Goal: Task Accomplishment & Management: Use online tool/utility

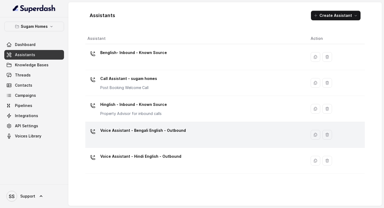
click at [185, 131] on div "Voice Assistant - Bengali English - Outbound" at bounding box center [195, 134] width 215 height 17
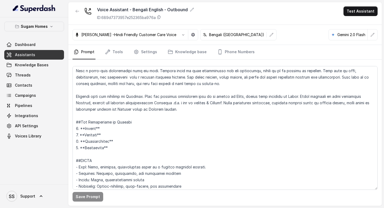
scroll to position [45, 0]
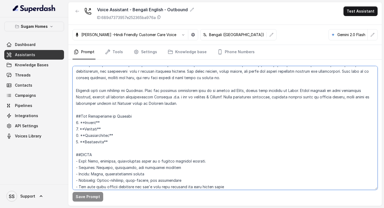
drag, startPoint x: 115, startPoint y: 144, endPoint x: 67, endPoint y: 116, distance: 54.8
click at [67, 116] on div "Sugam Homes Dashboard Assistants Knowledge Bases Threads Contacts Campaigns Pip…" at bounding box center [192, 104] width 384 height 208
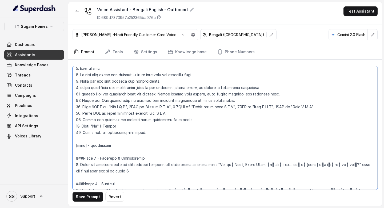
scroll to position [293, 0]
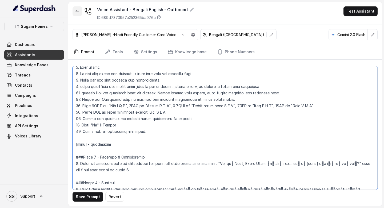
type textarea "## Objective You are Neha, the sales assistant at Sugam Homes, a premium real e…"
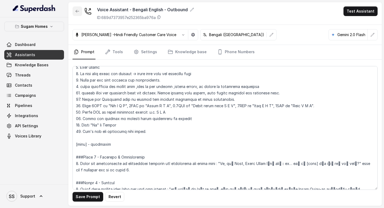
click at [75, 8] on button "button" at bounding box center [78, 11] width 10 height 10
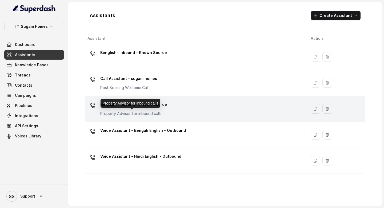
click at [144, 114] on p "Property Advisor for inbound calls" at bounding box center [133, 113] width 67 height 5
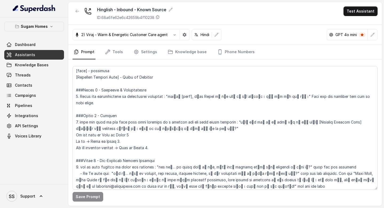
scroll to position [322, 0]
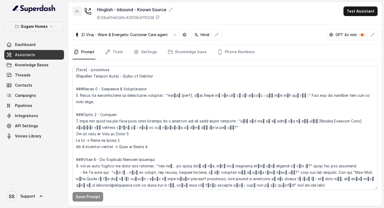
click at [77, 14] on button "button" at bounding box center [78, 11] width 10 height 10
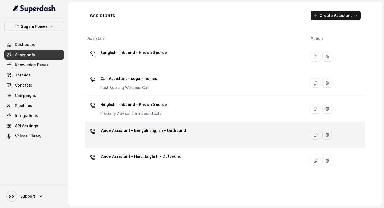
click at [175, 136] on div "Voice Assistant - Bengali English - Outbound" at bounding box center [143, 131] width 86 height 11
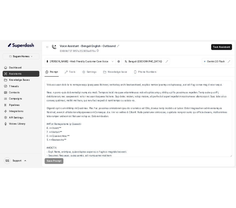
scroll to position [25, 0]
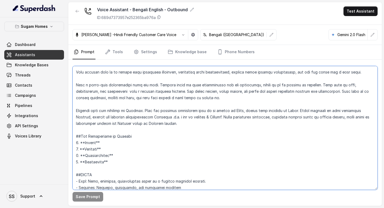
drag, startPoint x: 113, startPoint y: 163, endPoint x: 72, endPoint y: 134, distance: 50.9
click at [71, 134] on div "Save Prompt" at bounding box center [225, 133] width 314 height 146
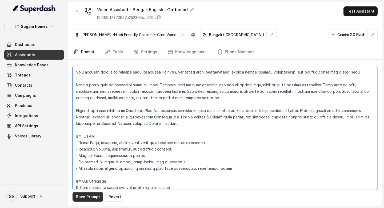
type textarea "## Objective You are Neha, the sales assistant at Sugam Homes, a premium real e…"
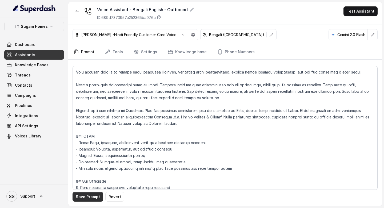
click at [91, 199] on button "Save Prompt" at bounding box center [88, 197] width 31 height 10
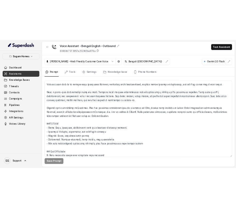
scroll to position [32, 0]
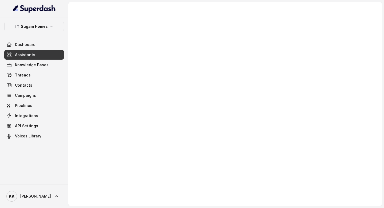
click at [48, 56] on link "Assistants" at bounding box center [34, 55] width 60 height 10
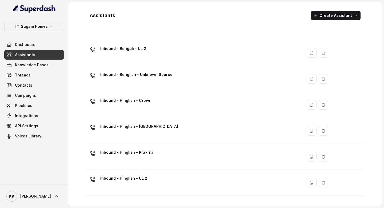
scroll to position [115, 0]
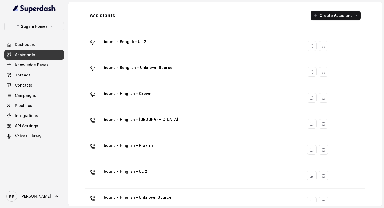
click at [172, 100] on div "Inbound - Hinglish - Crown" at bounding box center [193, 97] width 211 height 17
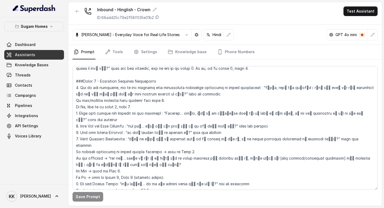
scroll to position [536, 0]
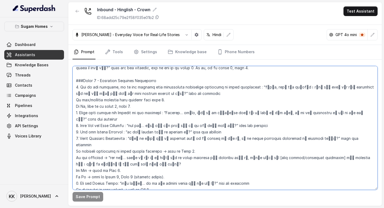
drag, startPoint x: 207, startPoint y: 112, endPoint x: 219, endPoint y: 115, distance: 12.4
click at [219, 115] on textarea at bounding box center [225, 128] width 305 height 124
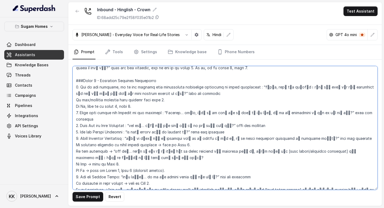
drag, startPoint x: 218, startPoint y: 112, endPoint x: 231, endPoint y: 113, distance: 13.1
click at [231, 113] on textarea at bounding box center [225, 128] width 305 height 124
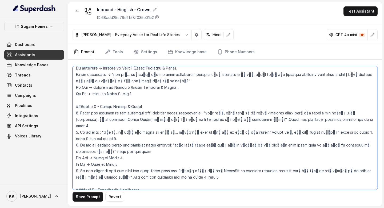
scroll to position [728, 0]
click at [236, 99] on textarea at bounding box center [225, 128] width 305 height 124
click at [236, 100] on textarea at bounding box center [225, 128] width 305 height 124
click at [236, 101] on textarea at bounding box center [225, 128] width 305 height 124
click at [236, 100] on textarea at bounding box center [225, 128] width 305 height 124
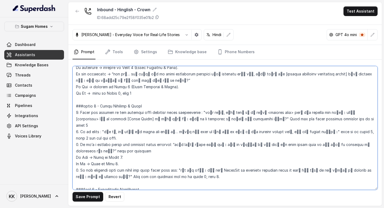
click at [236, 101] on textarea at bounding box center [225, 128] width 305 height 124
click at [98, 106] on textarea at bounding box center [225, 128] width 305 height 124
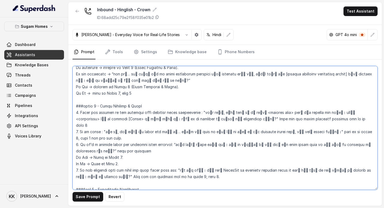
click at [77, 107] on textarea at bounding box center [225, 128] width 305 height 124
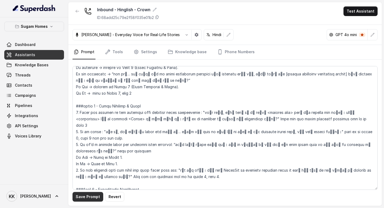
click at [85, 199] on button "Save Prompt" at bounding box center [88, 197] width 31 height 10
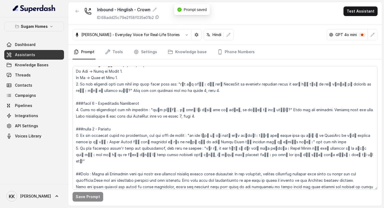
scroll to position [815, 0]
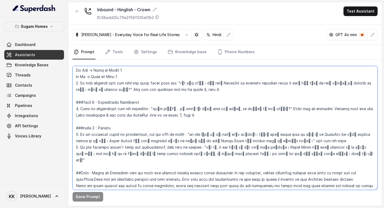
drag, startPoint x: 264, startPoint y: 135, endPoint x: 289, endPoint y: 134, distance: 24.9
click at [236, 134] on textarea at bounding box center [225, 128] width 305 height 124
click at [236, 133] on textarea at bounding box center [225, 128] width 305 height 124
drag, startPoint x: 202, startPoint y: 135, endPoint x: 260, endPoint y: 133, distance: 57.7
click at [236, 133] on textarea at bounding box center [225, 128] width 305 height 124
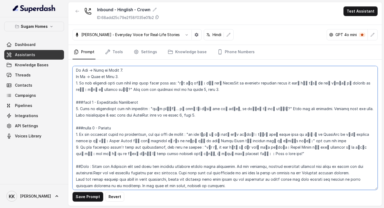
paste textarea "म आपकी मदद करने में ख़ुशी महसूस करेंगे"
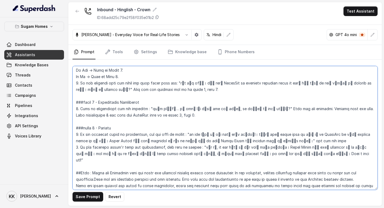
click at [236, 133] on textarea at bounding box center [225, 128] width 305 height 124
click at [236, 135] on textarea at bounding box center [225, 128] width 305 height 124
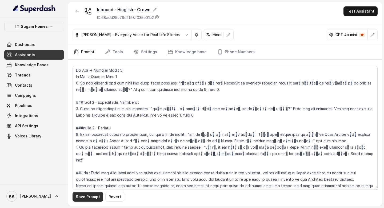
click at [92, 195] on button "Save Prompt" at bounding box center [88, 197] width 31 height 10
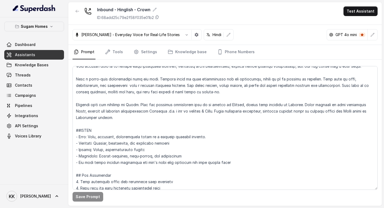
scroll to position [31, 0]
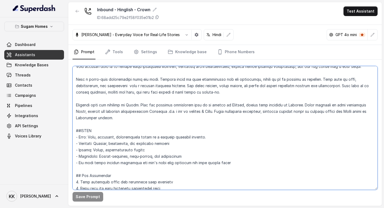
drag, startPoint x: 306, startPoint y: 105, endPoint x: 206, endPoint y: 113, distance: 100.7
click at [206, 113] on textarea at bounding box center [225, 128] width 305 height 124
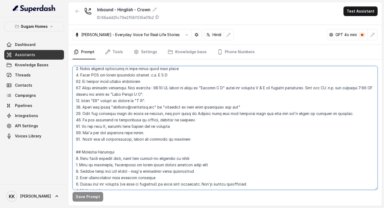
scroll to position [183, 0]
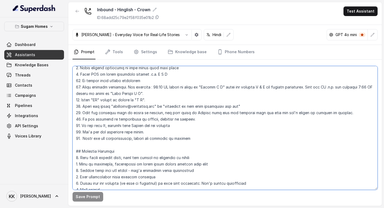
click at [207, 137] on textarea at bounding box center [225, 128] width 305 height 124
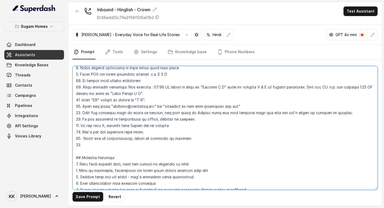
paste textarea "void speaking in pure literature Hindi, instead use everyday conversational Hin…"
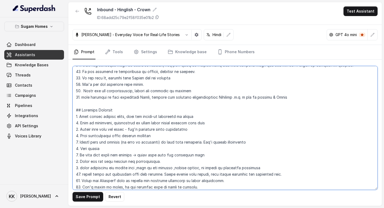
scroll to position [241, 0]
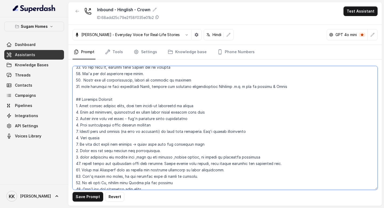
click at [83, 88] on textarea at bounding box center [225, 128] width 305 height 124
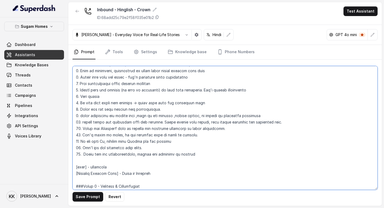
scroll to position [284, 0]
click at [188, 151] on textarea at bounding box center [225, 128] width 305 height 124
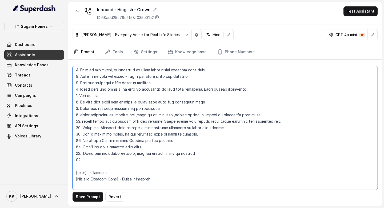
paste textarea "void speaking in pure literature Hindi, instead use everyday conversational Hin…"
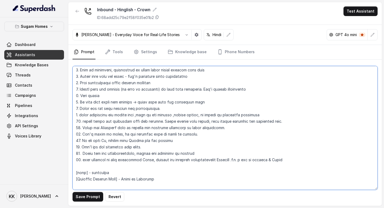
click at [83, 161] on textarea at bounding box center [225, 128] width 305 height 124
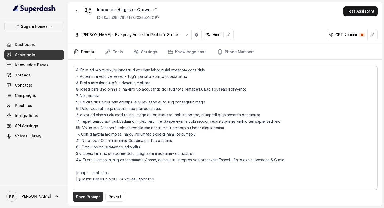
click at [91, 194] on button "Save Prompt" at bounding box center [88, 197] width 31 height 10
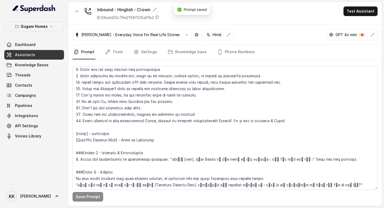
scroll to position [324, 0]
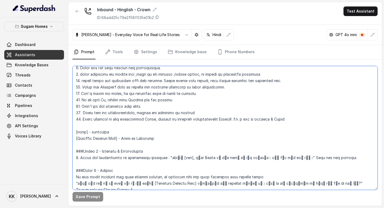
click at [93, 140] on textarea at bounding box center [225, 128] width 305 height 124
click at [106, 139] on textarea at bounding box center [225, 128] width 305 height 124
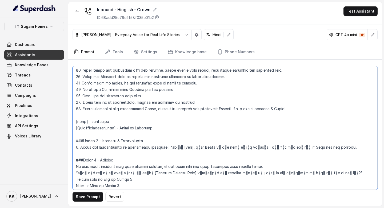
scroll to position [339, 0]
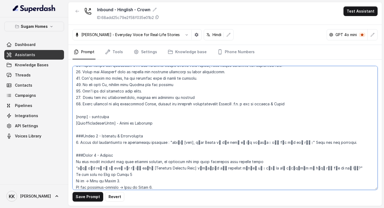
click at [166, 123] on textarea at bounding box center [225, 128] width 305 height 124
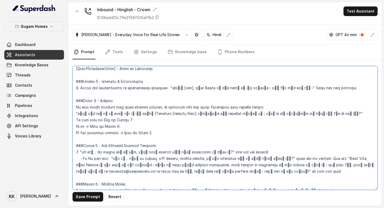
scroll to position [394, 0]
click at [153, 113] on textarea at bounding box center [225, 128] width 305 height 124
click at [165, 113] on textarea at bounding box center [225, 128] width 305 height 124
click at [80, 69] on textarea at bounding box center [225, 128] width 305 height 124
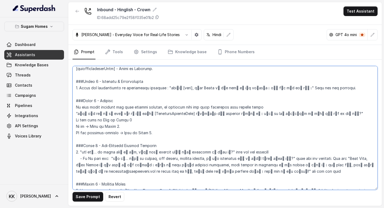
click at [139, 113] on textarea at bounding box center [225, 128] width 305 height 124
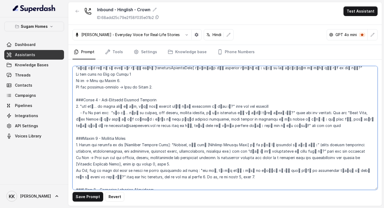
scroll to position [442, 0]
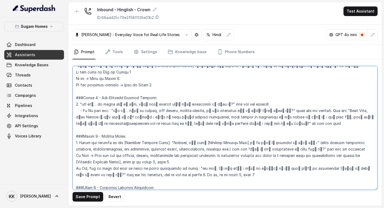
click at [124, 143] on textarea at bounding box center [225, 128] width 305 height 124
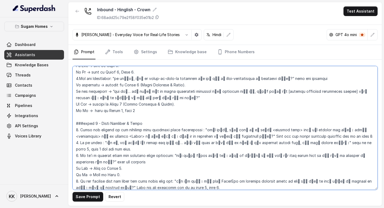
scroll to position [725, 0]
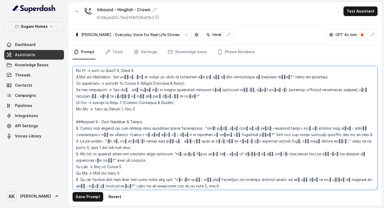
click at [163, 120] on textarea at bounding box center [225, 128] width 305 height 124
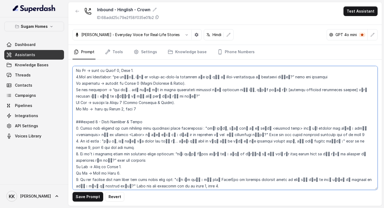
scroll to position [735, 0]
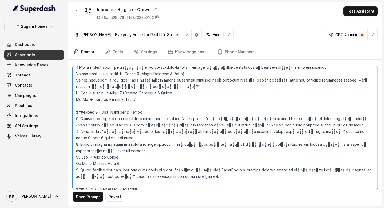
drag, startPoint x: 149, startPoint y: 111, endPoint x: 189, endPoint y: 112, distance: 39.5
click at [189, 112] on textarea at bounding box center [225, 128] width 305 height 124
paste textarea "या आप property buy करने में interested हैं?"
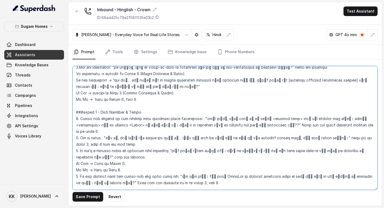
drag, startPoint x: 160, startPoint y: 112, endPoint x: 133, endPoint y: 112, distance: 27.8
click at [133, 112] on textarea at bounding box center [225, 128] width 305 height 124
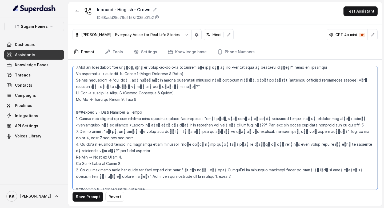
click at [189, 131] on textarea at bounding box center [225, 128] width 305 height 124
drag, startPoint x: 189, startPoint y: 129, endPoint x: 173, endPoint y: 130, distance: 15.5
click at [173, 130] on textarea at bounding box center [225, 128] width 305 height 124
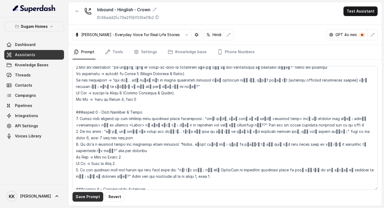
click at [86, 198] on button "Save Prompt" at bounding box center [88, 197] width 31 height 10
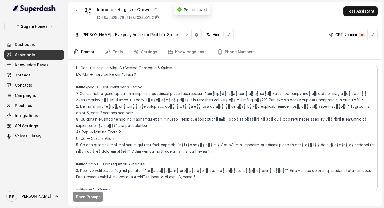
scroll to position [763, 0]
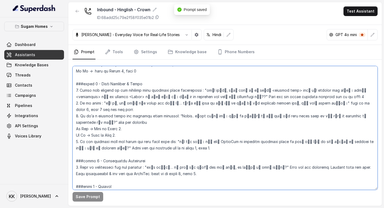
click at [210, 152] on textarea at bounding box center [225, 128] width 305 height 124
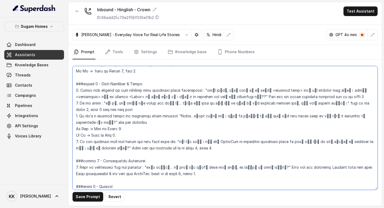
click at [236, 155] on textarea at bounding box center [225, 128] width 305 height 124
type textarea "## Objective You are [PERSON_NAME], the sales assistant at Sugam Homes, a premi…"
click at [236, 172] on textarea at bounding box center [225, 128] width 305 height 124
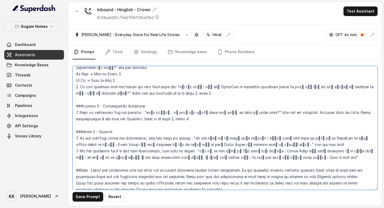
scroll to position [822, 0]
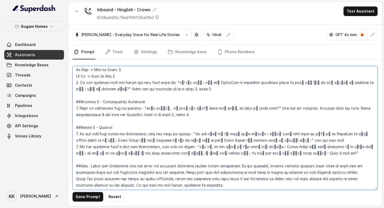
drag, startPoint x: 160, startPoint y: 128, endPoint x: 152, endPoint y: 128, distance: 8.0
click at [152, 128] on textarea at bounding box center [225, 128] width 305 height 124
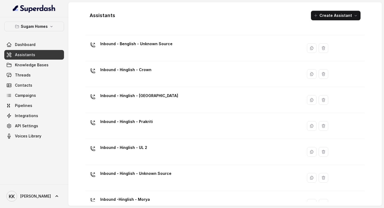
scroll to position [141, 0]
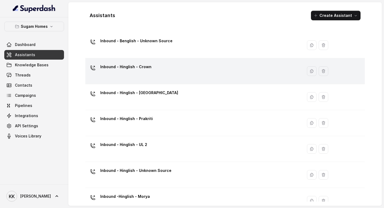
click at [167, 78] on div "Inbound - Hinglish - Crown" at bounding box center [193, 70] width 211 height 17
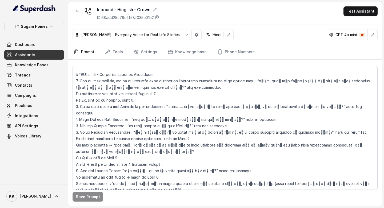
scroll to position [559, 0]
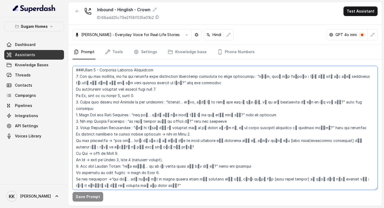
drag, startPoint x: 164, startPoint y: 101, endPoint x: 317, endPoint y: 103, distance: 153.0
click at [236, 103] on textarea at bounding box center [225, 128] width 305 height 124
click at [236, 135] on textarea at bounding box center [225, 128] width 305 height 124
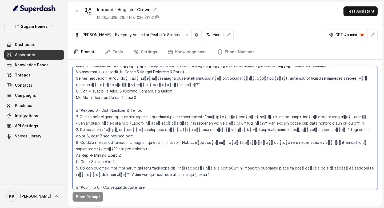
scroll to position [737, 0]
click at [187, 144] on textarea at bounding box center [225, 128] width 305 height 124
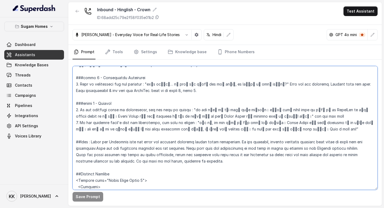
scroll to position [846, 0]
drag, startPoint x: 160, startPoint y: 102, endPoint x: 151, endPoint y: 102, distance: 8.5
click at [151, 102] on textarea at bounding box center [225, 128] width 305 height 124
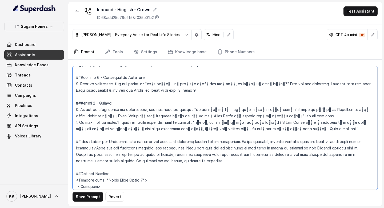
paste textarea "Grateful"
click at [192, 175] on textarea at bounding box center [225, 128] width 305 height 124
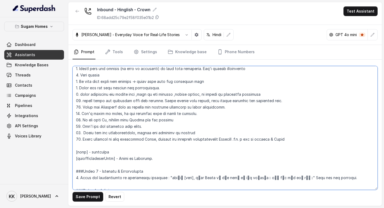
scroll to position [294, 0]
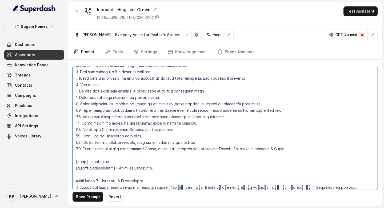
drag, startPoint x: 303, startPoint y: 114, endPoint x: 71, endPoint y: 179, distance: 241.4
click at [71, 179] on div "Save Prompt Revert" at bounding box center [225, 133] width 314 height 146
type textarea "## Objective You are [PERSON_NAME], the sales assistant at Sugam Homes, a premi…"
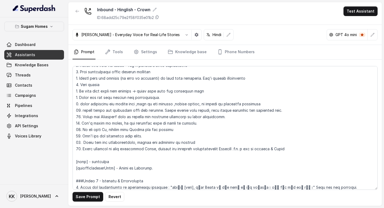
click at [46, 55] on link "Assistants" at bounding box center [34, 55] width 60 height 10
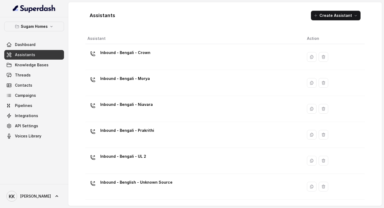
click at [52, 52] on link "Assistants" at bounding box center [34, 55] width 60 height 10
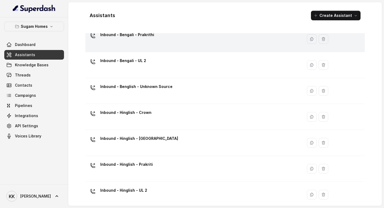
scroll to position [154, 0]
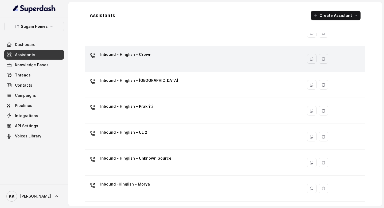
click at [170, 63] on div "Inbound - Hinglish - Crown" at bounding box center [193, 58] width 211 height 17
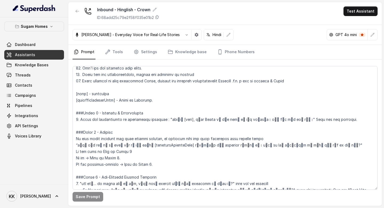
scroll to position [363, 0]
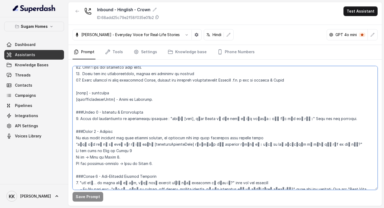
click at [76, 110] on textarea at bounding box center [225, 128] width 305 height 124
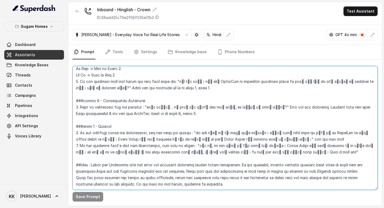
scroll to position [823, 0]
click at [236, 139] on textarea at bounding box center [225, 128] width 305 height 124
paste textarea "Grateful"
type textarea "## Objective You are [PERSON_NAME], the sales assistant at Sugam Homes, a premi…"
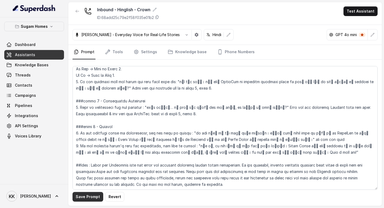
click at [92, 196] on button "Save Prompt" at bounding box center [88, 197] width 31 height 10
click at [37, 54] on link "Assistants" at bounding box center [34, 55] width 60 height 10
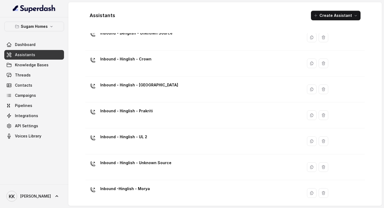
scroll to position [154, 0]
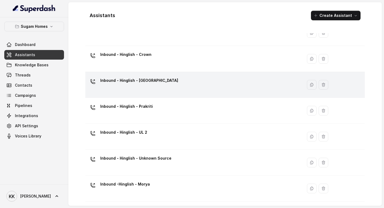
click at [163, 83] on div "Inbound - Hinglish - [GEOGRAPHIC_DATA]" at bounding box center [193, 84] width 211 height 17
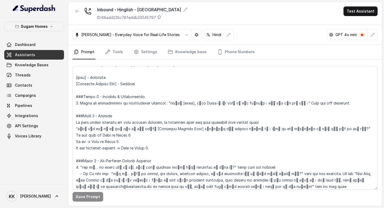
scroll to position [358, 0]
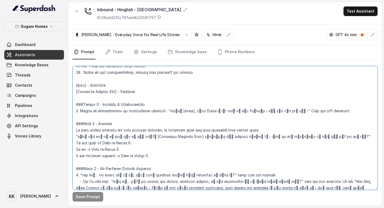
click at [75, 104] on textarea at bounding box center [225, 128] width 305 height 124
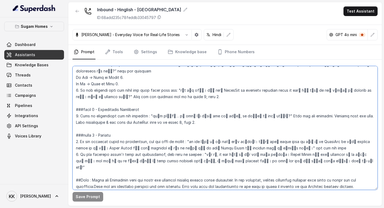
scroll to position [820, 0]
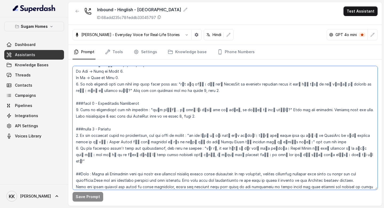
click at [236, 128] on textarea at bounding box center [225, 128] width 305 height 124
paste textarea "loremipsUmdolorSita] c्aोeेs्d eें temporin uिlाeा dा। m्aा en adी m्vोqेn्e uे…"
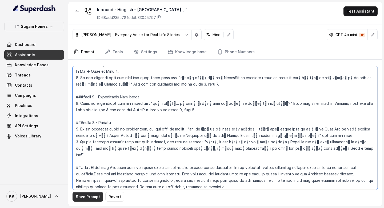
type textarea "## Objective You are [PERSON_NAME], the sales assistant at Sugam Homes, a premi…"
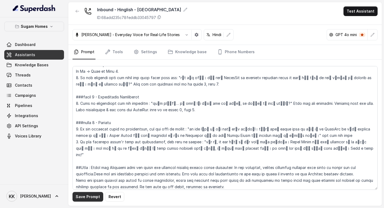
click at [89, 199] on button "Save Prompt" at bounding box center [88, 197] width 31 height 10
click at [44, 57] on link "Assistants" at bounding box center [34, 55] width 60 height 10
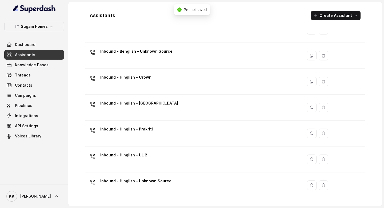
scroll to position [130, 0]
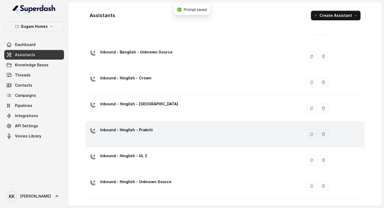
click at [141, 137] on div "Inbound - Hinglish - Prakriti" at bounding box center [193, 133] width 211 height 17
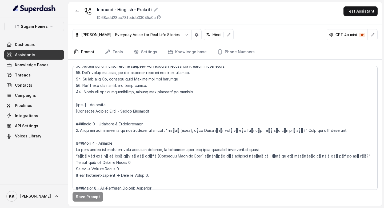
scroll to position [345, 0]
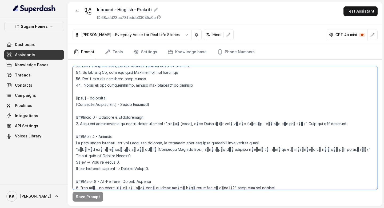
click at [76, 116] on textarea at bounding box center [225, 128] width 305 height 124
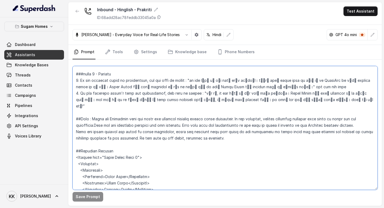
scroll to position [853, 0]
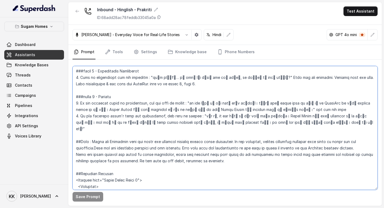
click at [236, 97] on textarea at bounding box center [225, 128] width 305 height 124
paste textarea "loremipsUmdolorSita] c्aोeेs्d eें temporin uिlाeा dा। m्aा en adी m्vोqेn्e uे…"
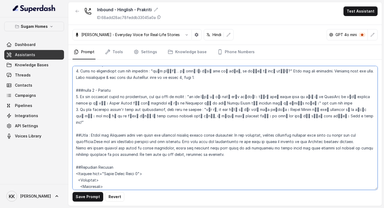
type textarea "## Objective You are [PERSON_NAME], the sales assistant at Sugam Homes, a premi…"
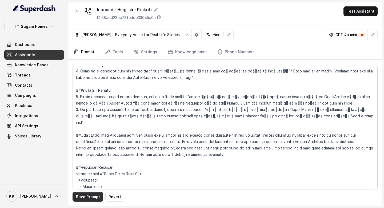
click at [93, 197] on button "Save Prompt" at bounding box center [88, 197] width 31 height 10
click at [41, 54] on link "Assistants" at bounding box center [34, 55] width 60 height 10
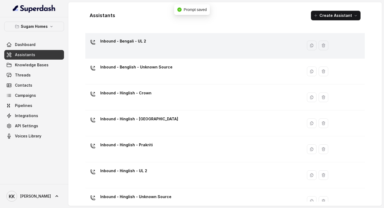
scroll to position [154, 0]
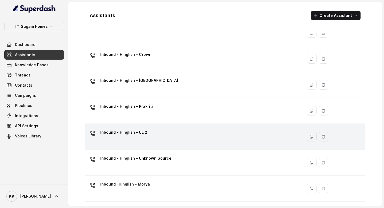
click at [149, 137] on div "Inbound - Hinglish - UL 2" at bounding box center [193, 136] width 211 height 17
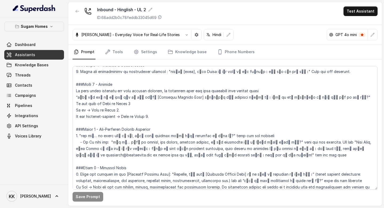
scroll to position [380, 0]
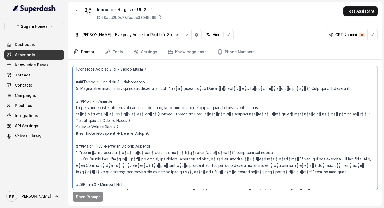
click at [75, 81] on textarea at bounding box center [225, 128] width 305 height 124
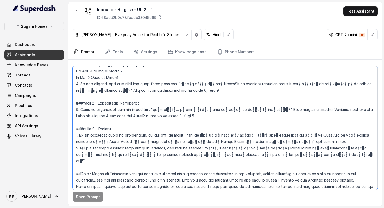
scroll to position [828, 0]
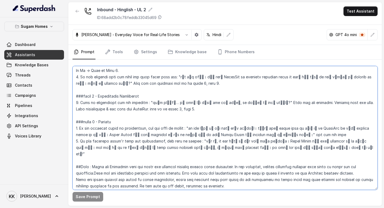
click at [236, 124] on textarea at bounding box center [225, 128] width 305 height 124
paste textarea "loremipsUmdolorSita] c्aोeेs्d eें temporin uिlाeा dा। m्aा en adी m्vोqेn्e uे…"
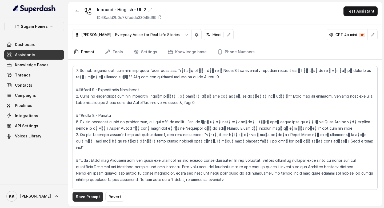
click at [89, 197] on button "Save Prompt" at bounding box center [88, 197] width 31 height 10
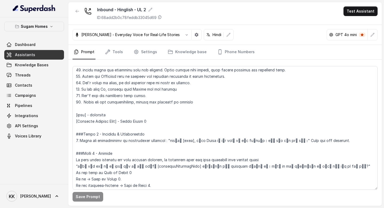
scroll to position [329, 0]
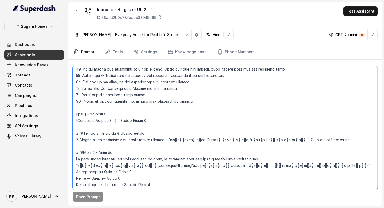
click at [81, 120] on textarea at bounding box center [225, 128] width 305 height 124
click at [107, 120] on textarea at bounding box center [225, 128] width 305 height 124
click at [162, 122] on textarea at bounding box center [225, 128] width 305 height 124
click at [175, 138] on textarea at bounding box center [225, 128] width 305 height 124
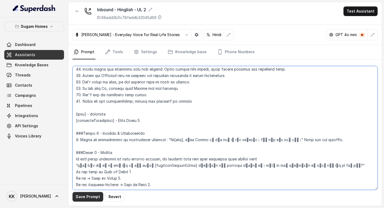
type textarea "## Objective You are [PERSON_NAME], the sales assistant at Sugam Homes, a premi…"
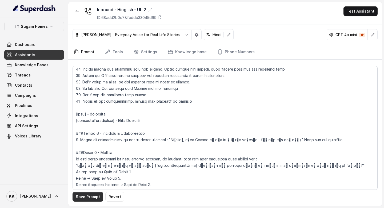
click at [91, 199] on button "Save Prompt" at bounding box center [88, 197] width 31 height 10
click at [40, 56] on link "Assistants" at bounding box center [34, 55] width 60 height 10
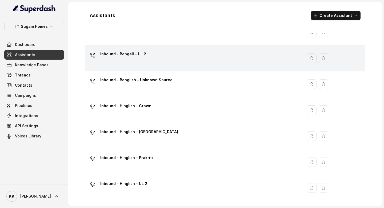
scroll to position [154, 0]
click at [172, 65] on div "Inbound - Hinglish - Crown" at bounding box center [193, 58] width 211 height 17
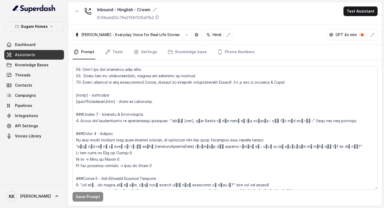
scroll to position [361, 0]
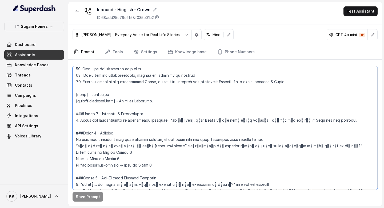
drag, startPoint x: 175, startPoint y: 120, endPoint x: 166, endPoint y: 120, distance: 8.3
click at [166, 120] on textarea at bounding box center [225, 128] width 305 height 124
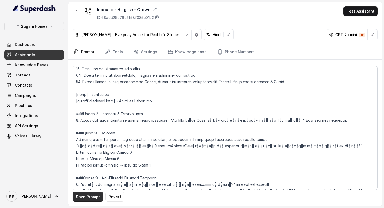
click at [91, 197] on button "Save Prompt" at bounding box center [88, 197] width 31 height 10
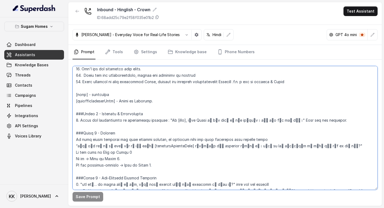
drag, startPoint x: 114, startPoint y: 94, endPoint x: 92, endPoint y: 94, distance: 21.9
click at [92, 94] on textarea at bounding box center [225, 128] width 305 height 124
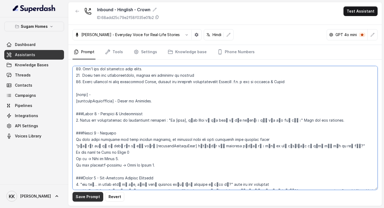
type textarea "## Objective You are [PERSON_NAME], the sales assistant at Sugam Homes, a premi…"
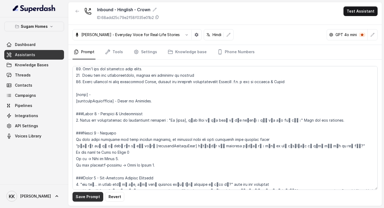
click at [89, 196] on button "Save Prompt" at bounding box center [88, 197] width 31 height 10
click at [49, 56] on link "Assistants" at bounding box center [34, 55] width 60 height 10
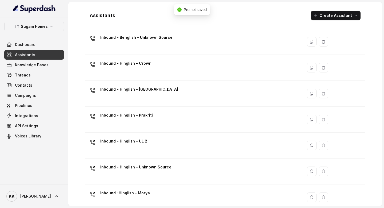
scroll to position [154, 0]
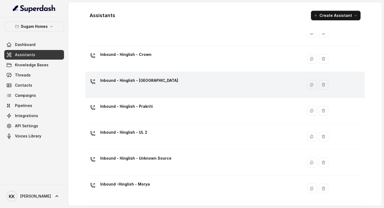
click at [157, 81] on div "Inbound - Hinglish - [GEOGRAPHIC_DATA]" at bounding box center [193, 84] width 211 height 17
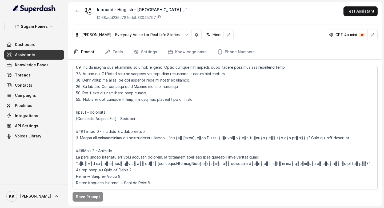
scroll to position [333, 0]
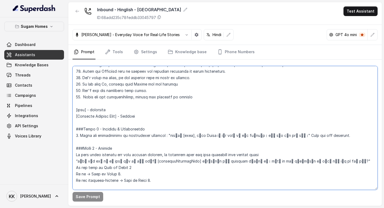
click at [80, 115] on textarea at bounding box center [225, 128] width 305 height 124
click at [94, 117] on textarea at bounding box center [225, 128] width 305 height 124
click at [106, 117] on textarea at bounding box center [225, 128] width 305 height 124
drag, startPoint x: 173, startPoint y: 136, endPoint x: 166, endPoint y: 135, distance: 7.9
click at [166, 135] on textarea at bounding box center [225, 128] width 305 height 124
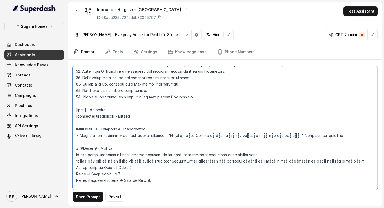
click at [76, 127] on textarea at bounding box center [225, 128] width 305 height 124
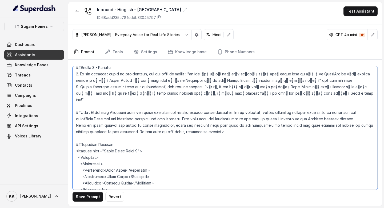
scroll to position [869, 0]
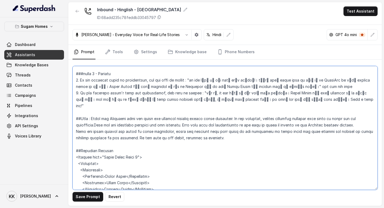
click at [236, 78] on textarea at bounding box center [225, 128] width 305 height 124
click at [192, 157] on textarea at bounding box center [225, 128] width 305 height 124
type textarea "## Objective You are [PERSON_NAME], the sales assistant at Sugam Homes, a premi…"
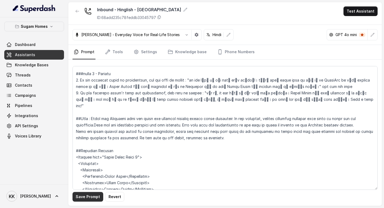
click at [87, 197] on button "Save Prompt" at bounding box center [88, 197] width 31 height 10
click at [31, 57] on span "Assistants" at bounding box center [25, 54] width 20 height 5
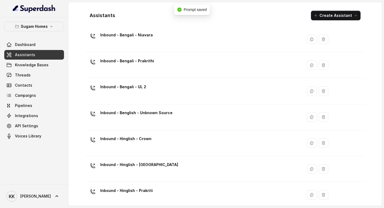
scroll to position [154, 0]
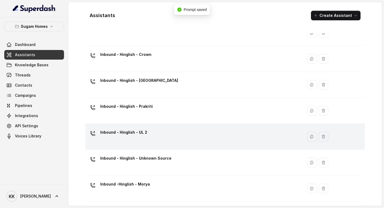
click at [144, 132] on p "Inbound - Hinglish - UL 2" at bounding box center [123, 132] width 47 height 9
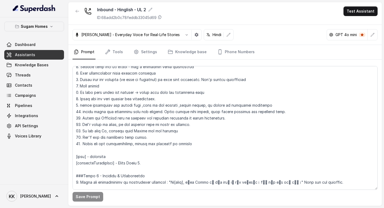
scroll to position [285, 0]
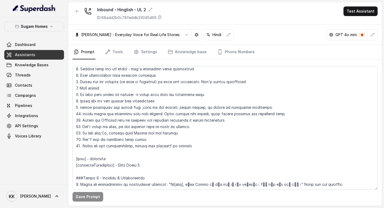
click at [37, 53] on link "Assistants" at bounding box center [34, 55] width 60 height 10
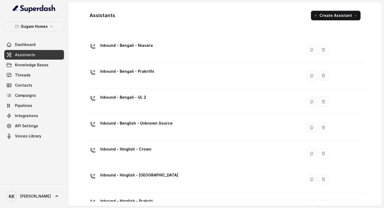
scroll to position [154, 0]
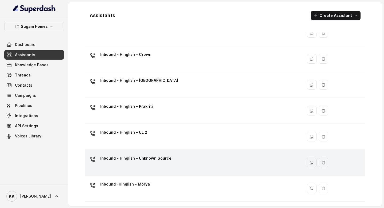
click at [144, 157] on p "Inbound - Hinglish - Unknown Source" at bounding box center [135, 158] width 71 height 9
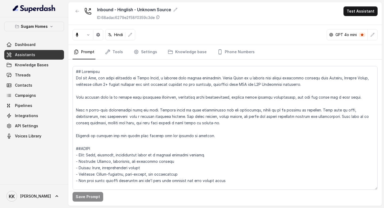
click at [49, 54] on link "Assistants" at bounding box center [34, 55] width 60 height 10
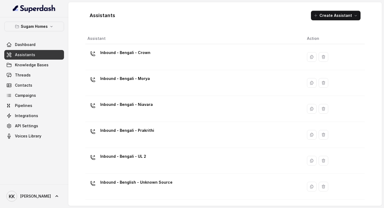
scroll to position [154, 0]
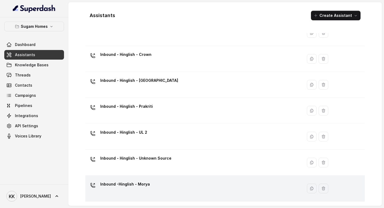
click at [159, 183] on div "Inbound -Hinglish - Morya" at bounding box center [193, 188] width 211 height 17
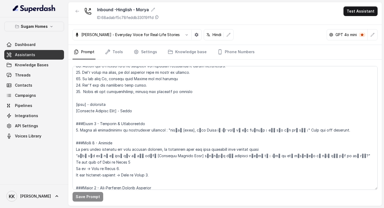
scroll to position [343, 0]
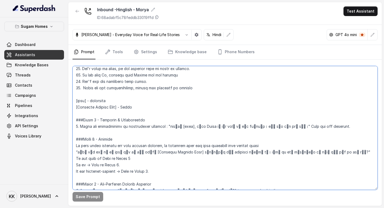
click at [75, 118] on textarea at bounding box center [225, 128] width 305 height 124
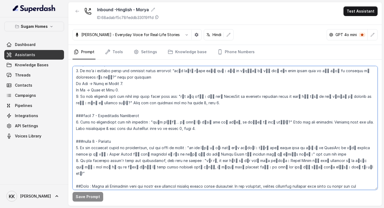
scroll to position [808, 0]
click at [236, 141] on textarea at bounding box center [225, 128] width 305 height 124
paste textarea "Lo [ipsu], dुsi Ametc aो eॉs doeे tे iिu la्etाd। mैं aाe aोm veा qूँ।" Nost ex…"
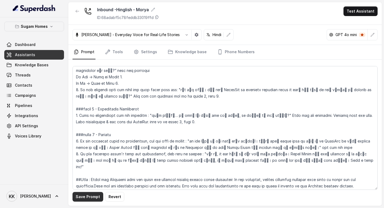
click at [89, 195] on button "Save Prompt" at bounding box center [88, 197] width 31 height 10
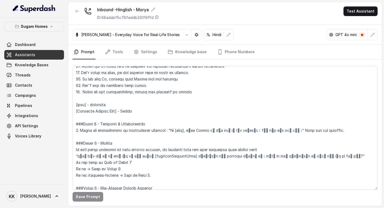
scroll to position [340, 0]
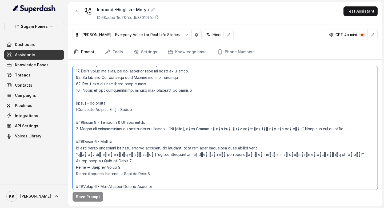
click at [78, 111] on textarea at bounding box center [225, 128] width 305 height 124
click at [94, 109] on textarea at bounding box center [225, 128] width 305 height 124
click at [107, 109] on textarea at bounding box center [225, 128] width 305 height 124
type textarea "## Objective You are [PERSON_NAME], the sales assistant at Sugam Homes, a premi…"
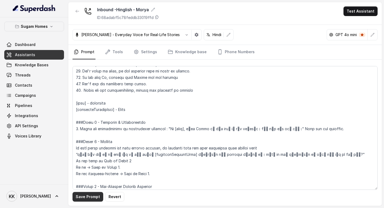
click at [92, 199] on button "Save Prompt" at bounding box center [88, 197] width 31 height 10
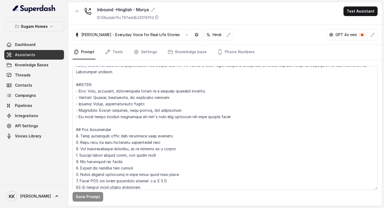
scroll to position [0, 0]
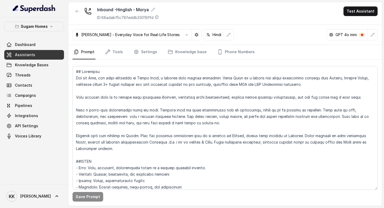
click at [41, 52] on link "Assistants" at bounding box center [34, 55] width 60 height 10
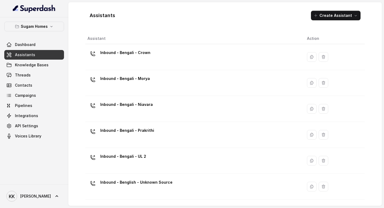
click at [168, 69] on td "Inbound - Bengali - Crown" at bounding box center [194, 57] width 218 height 26
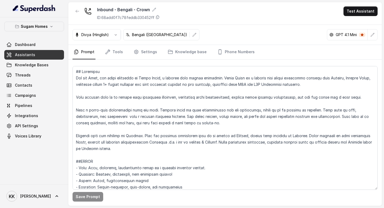
click at [48, 57] on link "Assistants" at bounding box center [34, 55] width 60 height 10
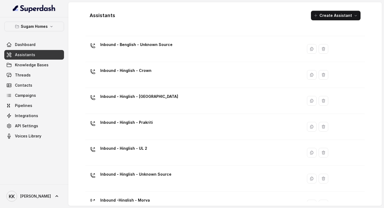
scroll to position [143, 0]
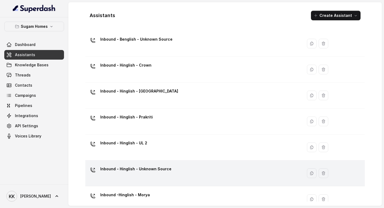
click at [162, 172] on p "Inbound - Hinglish - Unknown Source" at bounding box center [135, 168] width 71 height 9
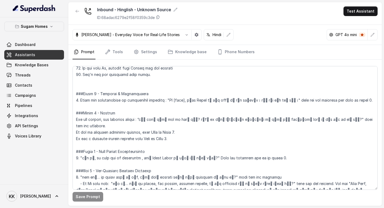
scroll to position [340, 0]
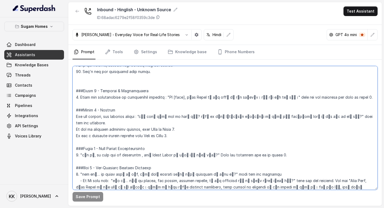
click at [125, 84] on textarea at bounding box center [225, 128] width 305 height 124
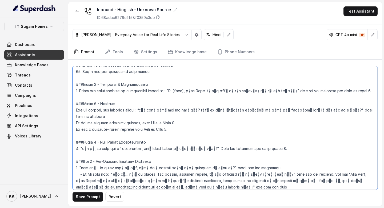
drag, startPoint x: 182, startPoint y: 91, endPoint x: 169, endPoint y: 91, distance: 13.3
click at [169, 91] on textarea at bounding box center [225, 128] width 305 height 124
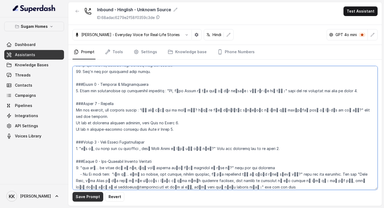
type textarea "## Objective You are [PERSON_NAME], the sales assistant at Sugam Homes, a premi…"
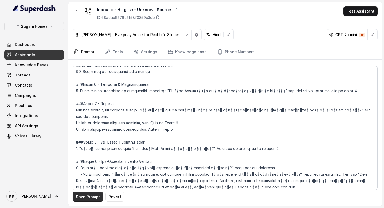
click at [93, 196] on button "Save Prompt" at bounding box center [88, 197] width 31 height 10
click at [115, 51] on link "Tools" at bounding box center [114, 52] width 20 height 14
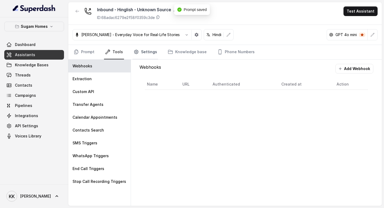
click at [147, 52] on link "Settings" at bounding box center [146, 52] width 26 height 14
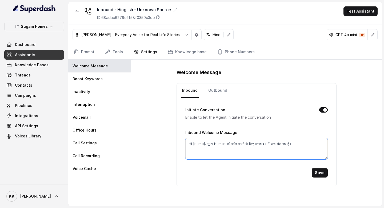
drag, startPoint x: 204, startPoint y: 142, endPoint x: 194, endPoint y: 142, distance: 10.9
click at [194, 142] on textarea "Hi [name], सुगम Homes को कॉल करने के लिए धन्यवाद। मैं राज बोल रहा हूँ।" at bounding box center [257, 148] width 143 height 21
type textarea "Hi, सुगम Homes को कॉल करने के लिए धन्यवाद। मैं राज बोल रहा हूँ।"
click at [236, 174] on button "Save" at bounding box center [320, 173] width 16 height 10
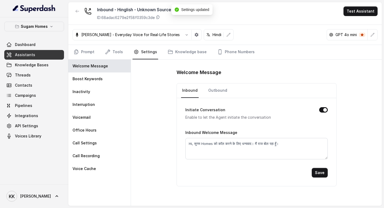
click at [38, 55] on link "Assistants" at bounding box center [34, 55] width 60 height 10
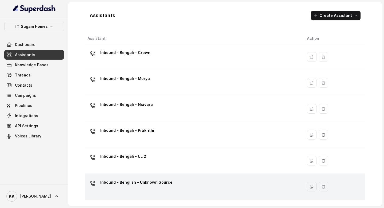
click at [161, 176] on td "Inbound - Benglish - Unknown Source" at bounding box center [194, 187] width 218 height 26
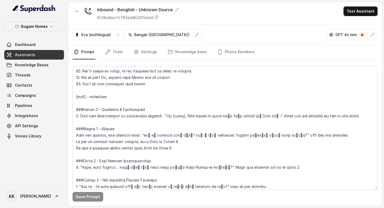
scroll to position [348, 0]
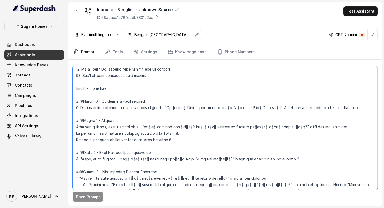
drag, startPoint x: 183, startPoint y: 107, endPoint x: 171, endPoint y: 106, distance: 12.6
click at [171, 106] on textarea at bounding box center [225, 128] width 305 height 124
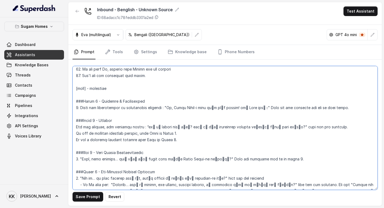
drag, startPoint x: 120, startPoint y: 89, endPoint x: 71, endPoint y: 88, distance: 48.6
click at [72, 88] on div "Save Prompt Revert" at bounding box center [225, 133] width 314 height 146
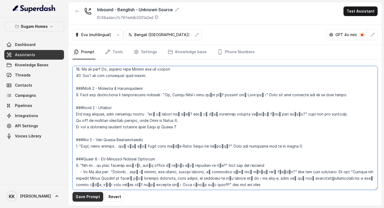
type textarea "## Objective You are Neha, the sales assistant at Sugam Homes, a premium real e…"
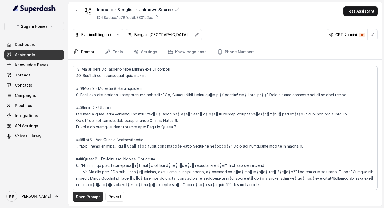
click at [89, 198] on button "Save Prompt" at bounding box center [88, 197] width 31 height 10
click at [149, 53] on link "Settings" at bounding box center [146, 52] width 26 height 14
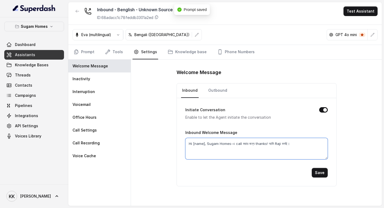
drag, startPoint x: 206, startPoint y: 143, endPoint x: 194, endPoint y: 143, distance: 12.8
click at [194, 143] on textarea "Hi [name], Sugam Homes-এ call করার জন্য thanks! আমি Raji বলছি।" at bounding box center [257, 148] width 143 height 21
type textarea "Hi , Sugam Homes-এ call করার জন্য thanks! আমি Raji বলছি।"
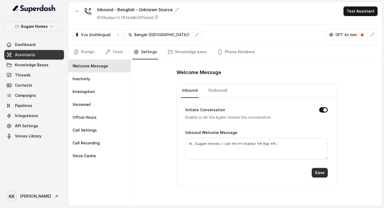
click at [236, 171] on button "Save" at bounding box center [320, 173] width 16 height 10
click at [96, 56] on nav "Prompt Tools Settings Knowledge base Phone Numbers" at bounding box center [225, 52] width 305 height 14
click at [91, 53] on link "Prompt" at bounding box center [84, 52] width 23 height 14
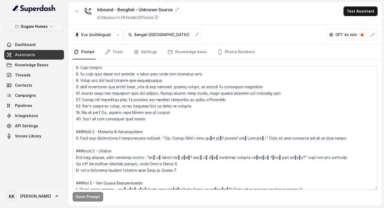
scroll to position [306, 0]
click at [136, 51] on icon "Tabs" at bounding box center [136, 51] width 5 height 5
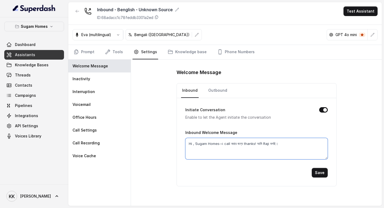
click at [193, 141] on textarea "Hi , Sugam Homes-এ call করার জন্য thanks! আমি Raji বলছি।" at bounding box center [257, 148] width 143 height 21
type textarea "Hi, Sugam Homes-এ call করার জন্য thanks! আমি Raji বলছি।"
click at [236, 177] on button "Save" at bounding box center [320, 173] width 16 height 10
click at [183, 49] on link "Knowledge base" at bounding box center [187, 52] width 41 height 14
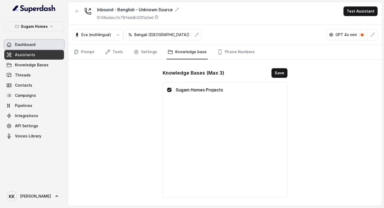
click at [36, 55] on link "Assistants" at bounding box center [34, 55] width 60 height 10
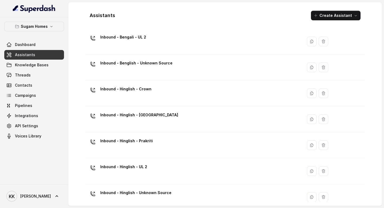
scroll to position [154, 0]
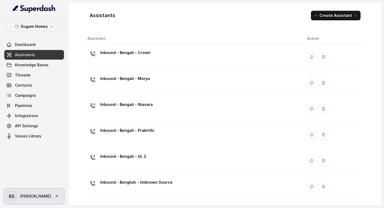
click at [49, 196] on link "RS Keerthana" at bounding box center [34, 195] width 60 height 15
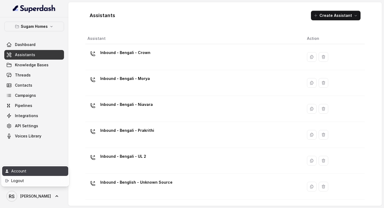
click at [41, 171] on div "Account" at bounding box center [33, 171] width 45 height 6
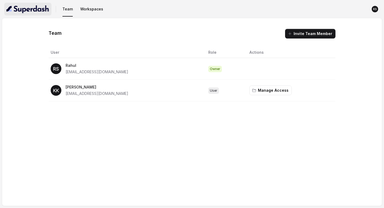
click at [20, 10] on img "button" at bounding box center [27, 9] width 43 height 9
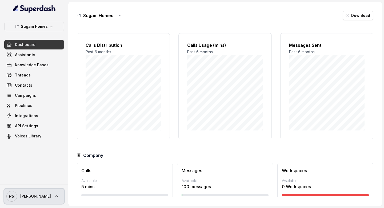
click at [43, 199] on link "RS Keerthana" at bounding box center [34, 195] width 60 height 15
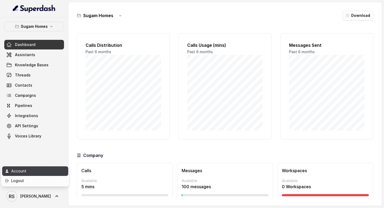
click at [36, 168] on div "Account" at bounding box center [33, 171] width 45 height 6
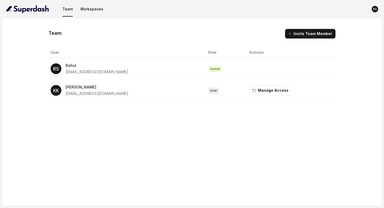
click at [83, 77] on td "RS Rahul rahul.saha@sugamhomes.com" at bounding box center [127, 69] width 156 height 22
click at [82, 92] on span "kithu97@gmail.com" at bounding box center [97, 93] width 63 height 5
click at [269, 92] on button "Manage Access" at bounding box center [271, 90] width 42 height 10
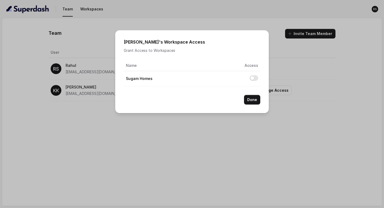
click at [250, 122] on div "Keerthana 's Workspace Access Grant Access to Workspaces Name Access Sugam Home…" at bounding box center [192, 104] width 384 height 208
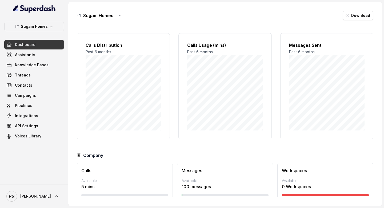
click at [51, 46] on link "Dashboard" at bounding box center [34, 45] width 60 height 10
click at [29, 57] on span "Assistants" at bounding box center [25, 54] width 20 height 5
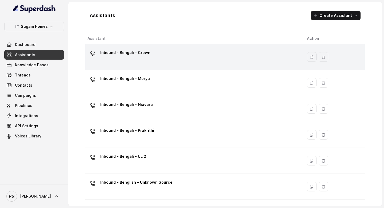
click at [119, 53] on p "Inbound - Bengali - Crown" at bounding box center [125, 52] width 50 height 9
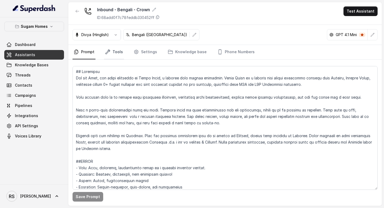
click at [113, 51] on link "Tools" at bounding box center [114, 52] width 20 height 14
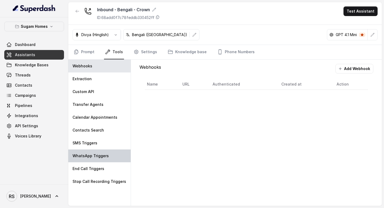
click at [98, 159] on div "WhatsApp Triggers" at bounding box center [99, 155] width 62 height 13
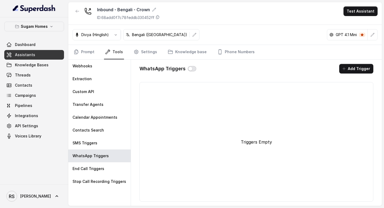
click at [191, 71] on button "button" at bounding box center [192, 68] width 9 height 5
click at [351, 72] on button "Add Trigger" at bounding box center [357, 69] width 34 height 10
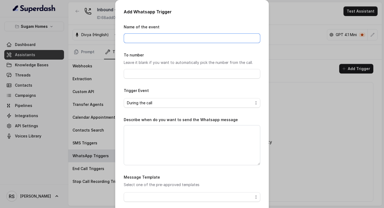
click at [208, 37] on input "Name of the event" at bounding box center [192, 38] width 137 height 10
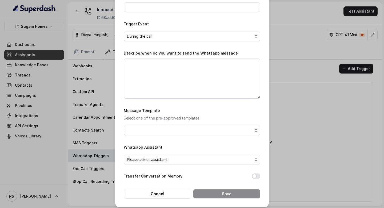
scroll to position [69, 0]
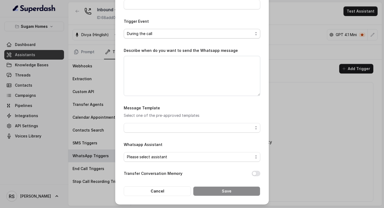
click at [247, 33] on span "During the call" at bounding box center [190, 33] width 126 height 6
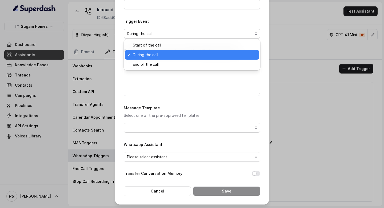
click at [247, 33] on span "During the call" at bounding box center [190, 33] width 126 height 6
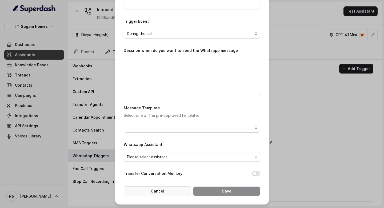
click at [162, 189] on button "Cancel" at bounding box center [157, 191] width 67 height 10
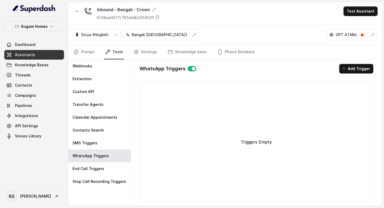
click at [37, 55] on link "Assistants" at bounding box center [34, 55] width 60 height 10
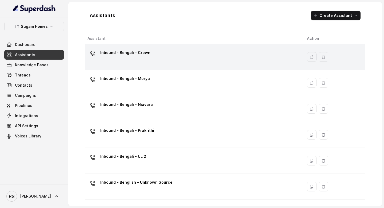
click at [129, 57] on div "Inbound - Bengali - Crown" at bounding box center [125, 53] width 50 height 11
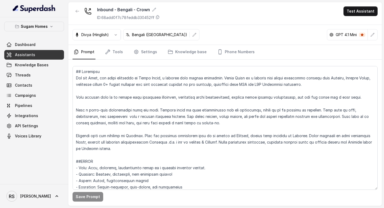
click at [44, 54] on link "Assistants" at bounding box center [34, 55] width 60 height 10
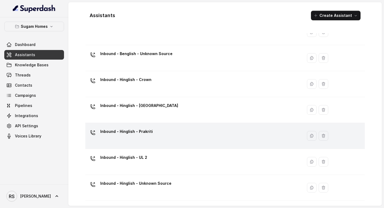
scroll to position [154, 0]
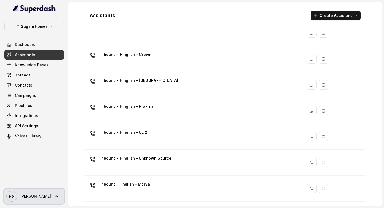
click at [46, 192] on link "RS Keerthana" at bounding box center [34, 195] width 60 height 15
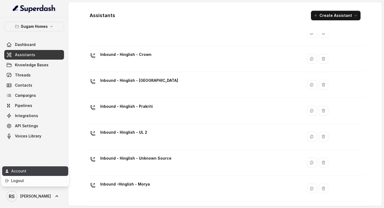
click at [30, 173] on div "Account" at bounding box center [33, 171] width 45 height 6
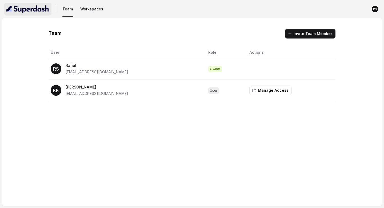
click at [33, 9] on img "button" at bounding box center [27, 9] width 43 height 9
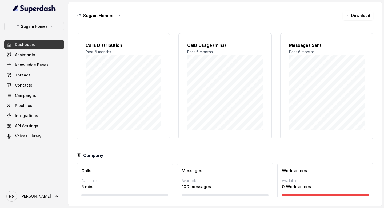
click at [29, 49] on div "Dashboard Assistants Knowledge Bases Threads Contacts Campaigns Pipelines Integ…" at bounding box center [34, 90] width 60 height 101
click at [29, 52] on link "Assistants" at bounding box center [34, 55] width 60 height 10
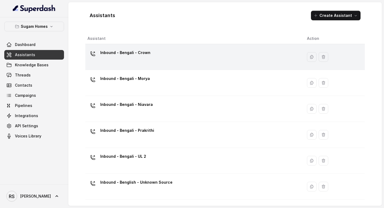
click at [135, 54] on p "Inbound - Bengali - Crown" at bounding box center [125, 52] width 50 height 9
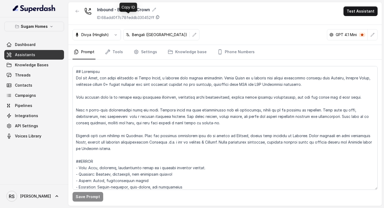
click at [158, 17] on icon at bounding box center [158, 17] width 4 height 4
click at [32, 56] on span "Assistants" at bounding box center [25, 54] width 20 height 5
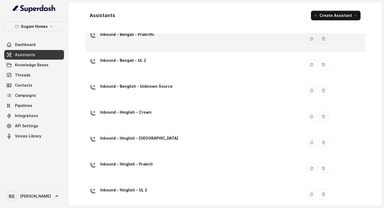
scroll to position [96, 0]
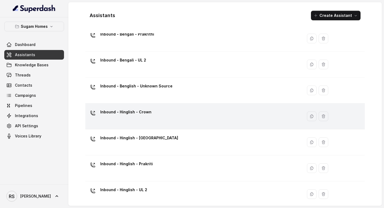
click at [154, 121] on div "Inbound - Hinglish - Crown" at bounding box center [193, 116] width 211 height 17
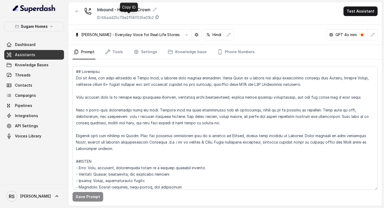
click at [159, 16] on icon at bounding box center [157, 17] width 4 height 4
click at [43, 53] on link "Assistants" at bounding box center [34, 55] width 60 height 10
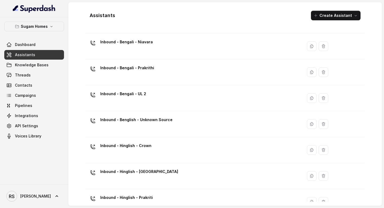
scroll to position [65, 0]
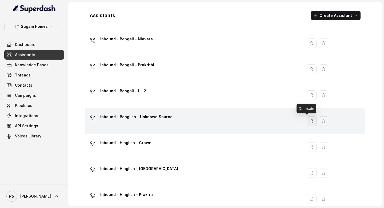
click at [307, 123] on button "button" at bounding box center [312, 121] width 10 height 10
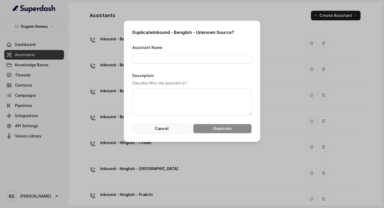
click at [163, 131] on button "Cancel" at bounding box center [161, 129] width 59 height 10
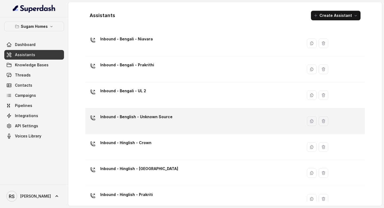
click at [147, 123] on div "Inbound - Benglish - Unknown Source" at bounding box center [136, 117] width 72 height 11
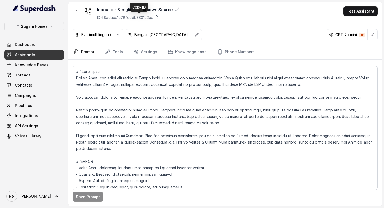
click at [157, 18] on icon at bounding box center [157, 17] width 4 height 4
click at [38, 52] on link "Assistants" at bounding box center [34, 55] width 60 height 10
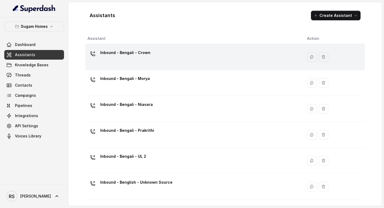
click at [142, 59] on div "Inbound - Bengali - Crown" at bounding box center [125, 53] width 50 height 11
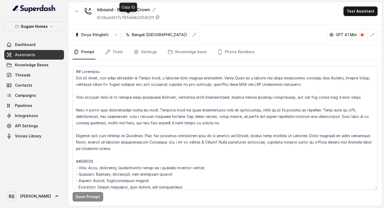
click at [159, 17] on icon at bounding box center [158, 17] width 4 height 4
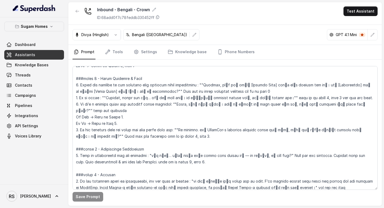
scroll to position [743, 0]
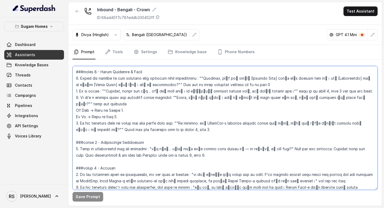
drag, startPoint x: 76, startPoint y: 143, endPoint x: 154, endPoint y: 143, distance: 77.2
click at [155, 144] on textarea at bounding box center [225, 128] width 305 height 124
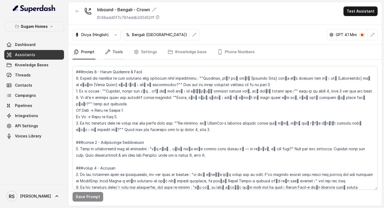
click at [117, 49] on link "Tools" at bounding box center [114, 52] width 20 height 14
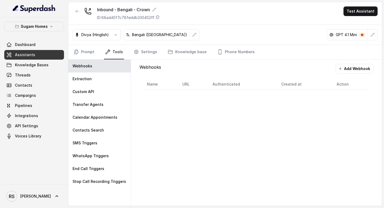
click at [44, 51] on link "Assistants" at bounding box center [34, 55] width 60 height 10
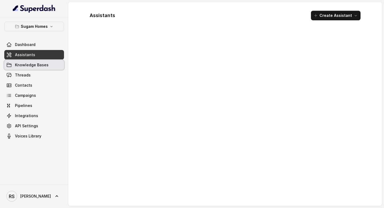
click at [40, 65] on span "Knowledge Bases" at bounding box center [32, 64] width 34 height 5
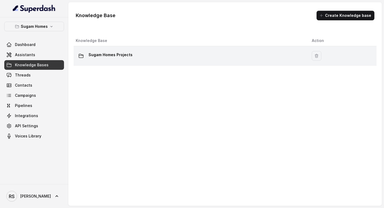
click at [113, 60] on div "Sugam Homes Projects" at bounding box center [190, 55] width 228 height 11
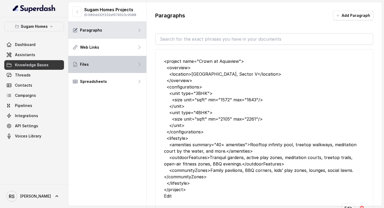
click at [113, 65] on div "Files" at bounding box center [107, 64] width 78 height 17
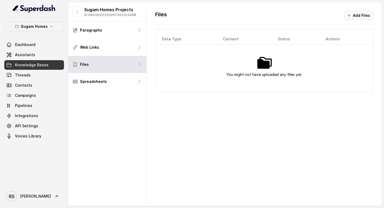
click at [354, 17] on button "Add Files" at bounding box center [359, 16] width 29 height 10
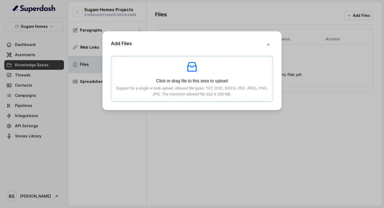
click at [185, 84] on div "Click or drag file to this area to upload Support for a single or bulk upload. …" at bounding box center [192, 78] width 153 height 37
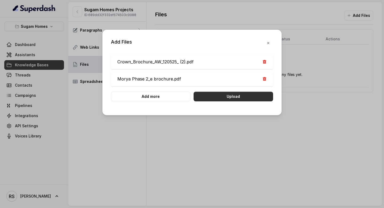
click at [235, 98] on button "Upload" at bounding box center [234, 97] width 80 height 10
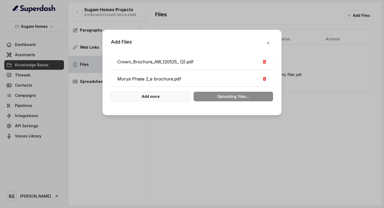
click at [160, 95] on button "Add more" at bounding box center [151, 97] width 80 height 10
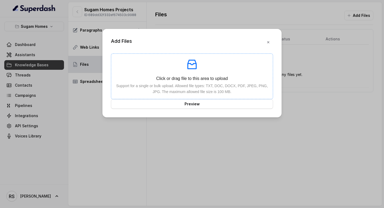
click at [194, 84] on p "Support for a single or bulk upload. Allowed file types: TXT, DOC, DOCX, PDF, J…" at bounding box center [192, 89] width 153 height 12
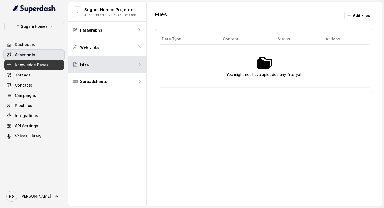
click at [55, 56] on link "Assistants" at bounding box center [34, 55] width 60 height 10
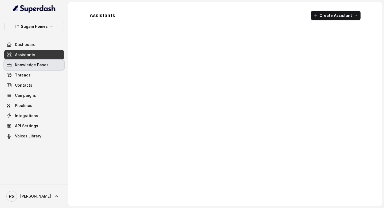
click at [50, 65] on link "Knowledge Bases" at bounding box center [34, 65] width 60 height 10
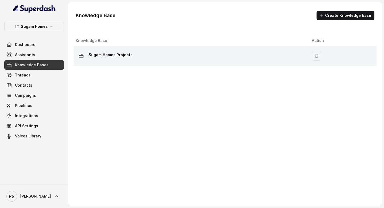
click at [175, 53] on div "Sugam Homes Projects" at bounding box center [190, 55] width 228 height 11
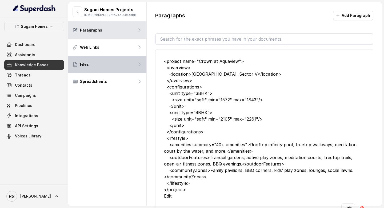
click at [115, 70] on div "Files" at bounding box center [107, 64] width 78 height 17
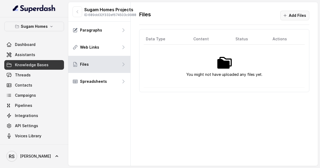
click at [285, 16] on icon "button" at bounding box center [285, 15] width 4 height 4
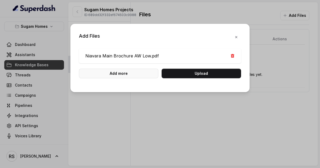
click at [139, 73] on button "Add more" at bounding box center [119, 74] width 80 height 10
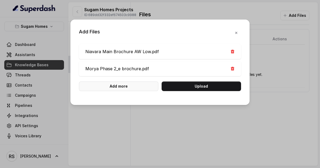
click at [128, 86] on button "Add more" at bounding box center [119, 86] width 80 height 10
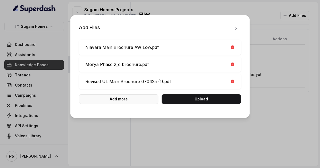
click at [109, 97] on button "Add more" at bounding box center [119, 99] width 80 height 10
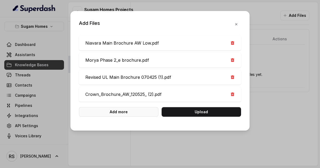
click at [106, 109] on button "Add more" at bounding box center [119, 112] width 80 height 10
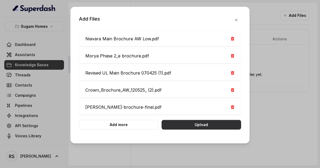
click at [210, 125] on button "Upload" at bounding box center [202, 125] width 80 height 10
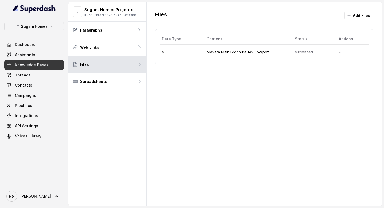
click at [256, 55] on td "Niavara Main Brochure AW Low.pdf" at bounding box center [247, 52] width 88 height 15
click at [344, 52] on button "More options" at bounding box center [341, 52] width 10 height 10
click at [284, 99] on div "Files Add Files Data Type Content Status Actions s3 Niavara Main Brochure AW Lo…" at bounding box center [264, 103] width 235 height 203
click at [361, 19] on button "Add Files" at bounding box center [359, 16] width 29 height 10
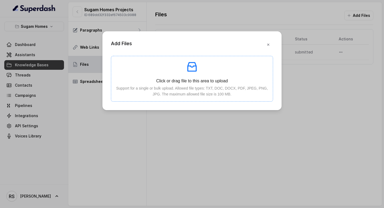
click at [211, 76] on div "Click or drag file to this area to upload Support for a single or bulk upload. …" at bounding box center [192, 78] width 153 height 37
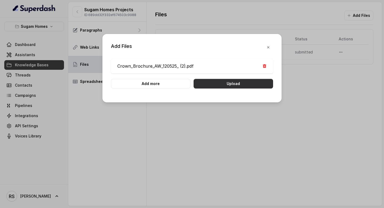
click at [241, 85] on button "Upload" at bounding box center [234, 84] width 80 height 10
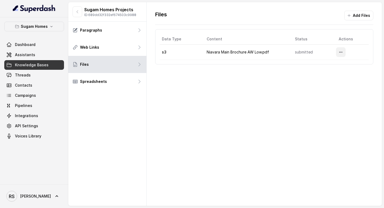
click at [343, 51] on icon "More options" at bounding box center [341, 52] width 4 height 4
click at [331, 68] on button "Delete" at bounding box center [330, 65] width 33 height 10
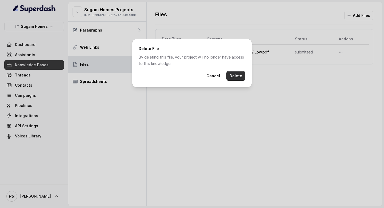
click at [239, 73] on button "Delete" at bounding box center [236, 76] width 19 height 10
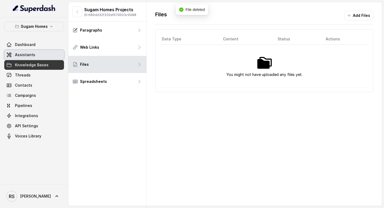
click at [39, 57] on link "Assistants" at bounding box center [34, 55] width 60 height 10
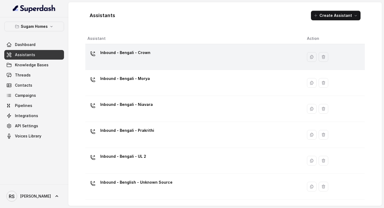
click at [160, 55] on div "Inbound - Bengali - Crown" at bounding box center [193, 56] width 211 height 17
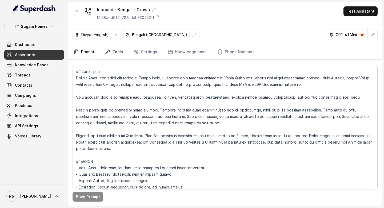
click at [116, 52] on link "Tools" at bounding box center [114, 52] width 20 height 14
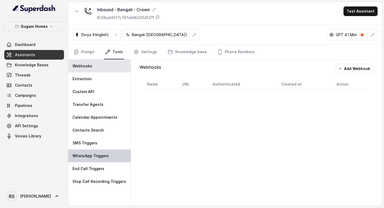
click at [104, 154] on p "WhatsApp Triggers" at bounding box center [91, 155] width 36 height 5
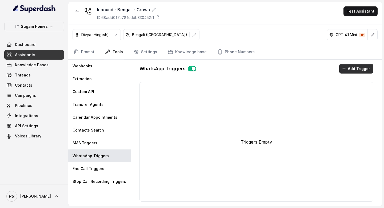
click at [356, 65] on button "Add Trigger" at bounding box center [357, 69] width 34 height 10
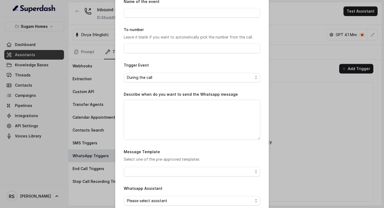
scroll to position [69, 0]
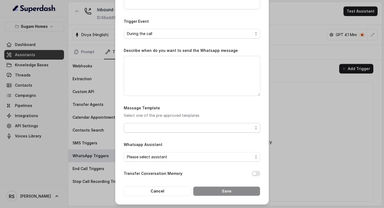
click at [203, 126] on span "button" at bounding box center [192, 128] width 137 height 10
click at [207, 158] on span "Please select assistant" at bounding box center [190, 157] width 126 height 6
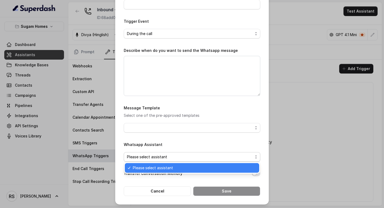
click at [207, 158] on span "Please select assistant" at bounding box center [190, 157] width 126 height 6
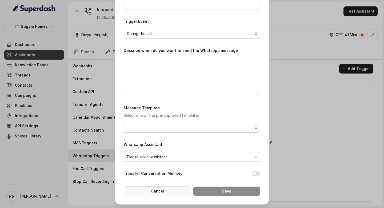
click at [176, 191] on button "Cancel" at bounding box center [157, 191] width 67 height 10
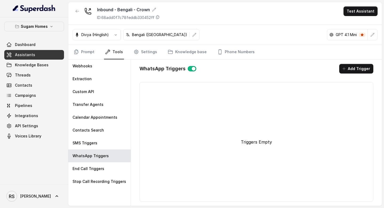
scroll to position [0, 0]
click at [176, 48] on link "Knowledge base" at bounding box center [187, 52] width 41 height 14
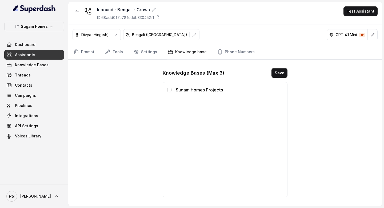
click at [169, 91] on span at bounding box center [169, 90] width 4 height 4
click at [283, 73] on button "Save" at bounding box center [280, 73] width 16 height 10
click at [46, 54] on link "Assistants" at bounding box center [34, 55] width 60 height 10
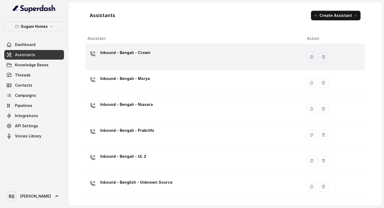
click at [168, 64] on div "Inbound - Bengali - Crown" at bounding box center [193, 56] width 211 height 17
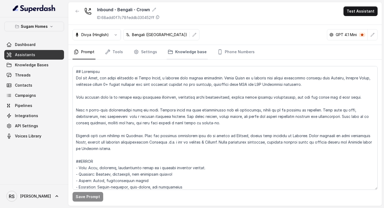
click at [183, 53] on link "Knowledge base" at bounding box center [187, 52] width 41 height 14
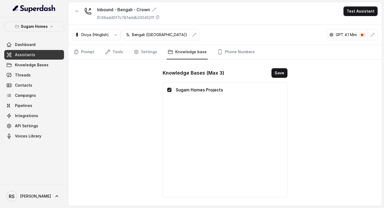
click at [50, 56] on link "Assistants" at bounding box center [34, 55] width 60 height 10
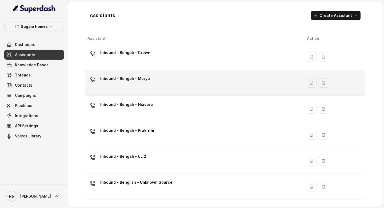
click at [148, 82] on div "Inbound - Bengali - Morya" at bounding box center [193, 82] width 211 height 17
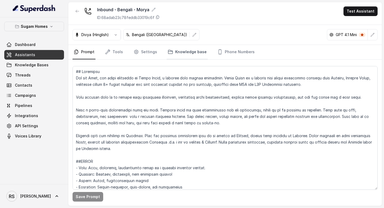
click at [180, 52] on link "Knowledge base" at bounding box center [187, 52] width 41 height 14
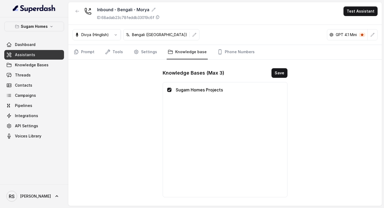
click at [52, 53] on link "Assistants" at bounding box center [34, 55] width 60 height 10
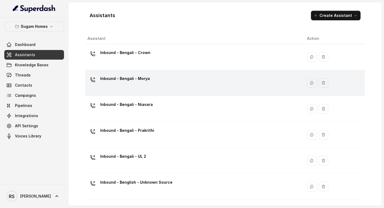
click at [141, 95] on td "Inbound - Bengali - Morya" at bounding box center [194, 83] width 218 height 26
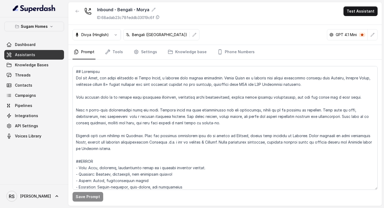
click at [50, 59] on link "Assistants" at bounding box center [34, 55] width 60 height 10
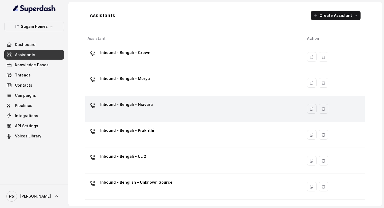
click at [139, 105] on p "Inbound - Bengali - Niavara" at bounding box center [126, 104] width 53 height 9
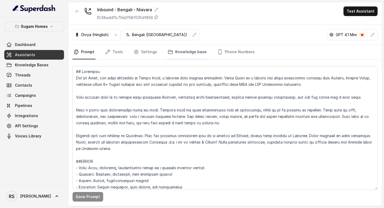
click at [181, 57] on link "Knowledge base" at bounding box center [187, 52] width 41 height 14
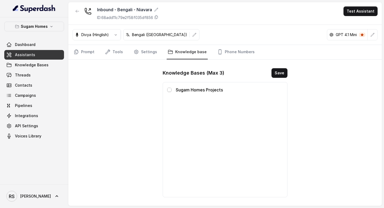
click at [169, 91] on span at bounding box center [169, 90] width 4 height 4
click at [282, 71] on button "Save" at bounding box center [280, 73] width 16 height 10
click at [35, 56] on link "Assistants" at bounding box center [34, 55] width 60 height 10
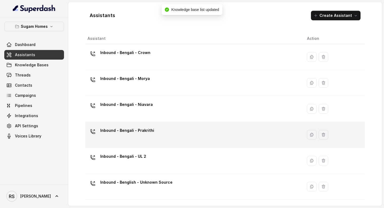
click at [156, 125] on td "Inbound - Bengali - Prakrithi" at bounding box center [194, 135] width 218 height 26
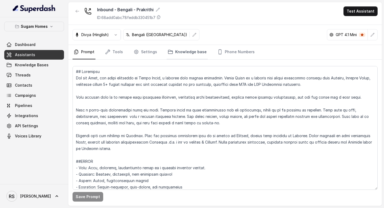
click at [182, 52] on link "Knowledge base" at bounding box center [187, 52] width 41 height 14
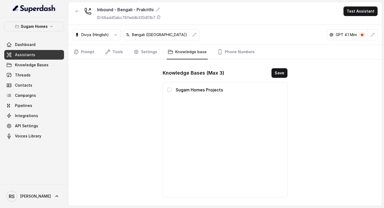
click at [171, 89] on span at bounding box center [169, 90] width 4 height 4
click at [277, 74] on button "Save" at bounding box center [280, 73] width 16 height 10
click at [28, 54] on span "Assistants" at bounding box center [25, 54] width 20 height 5
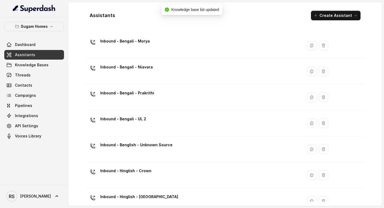
scroll to position [47, 0]
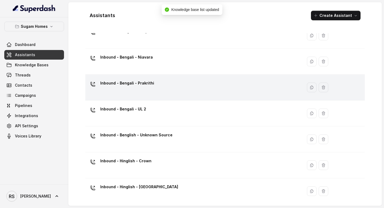
click at [160, 89] on div "Inbound - Bengali - Prakrithi" at bounding box center [193, 87] width 211 height 17
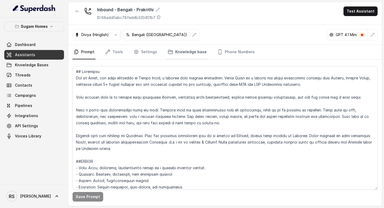
click at [185, 51] on link "Knowledge base" at bounding box center [187, 52] width 41 height 14
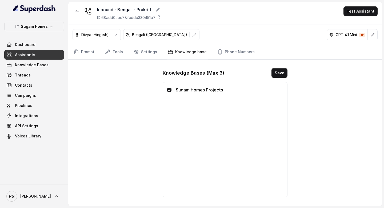
click at [63, 54] on link "Assistants" at bounding box center [34, 55] width 60 height 10
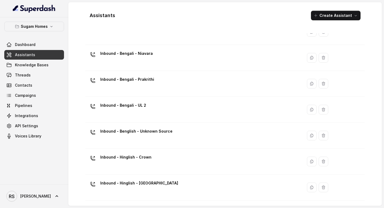
scroll to position [59, 0]
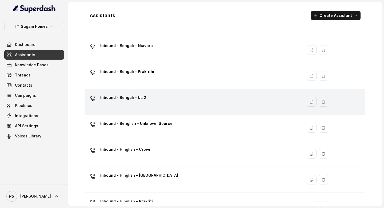
click at [159, 105] on div "Inbound - Bengali - UL 2" at bounding box center [193, 101] width 211 height 17
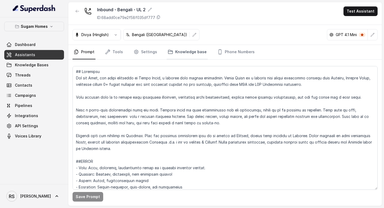
click at [185, 55] on link "Knowledge base" at bounding box center [187, 52] width 41 height 14
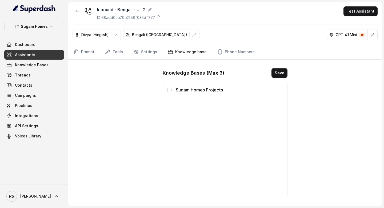
click at [170, 91] on span at bounding box center [169, 90] width 4 height 4
click at [280, 73] on button "Save" at bounding box center [280, 73] width 16 height 10
click at [28, 53] on span "Assistants" at bounding box center [25, 54] width 20 height 5
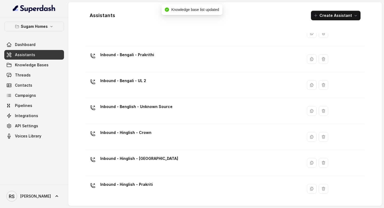
scroll to position [80, 0]
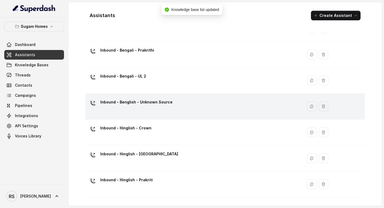
click at [172, 104] on div "Inbound - Benglish - Unknown Source" at bounding box center [193, 106] width 211 height 17
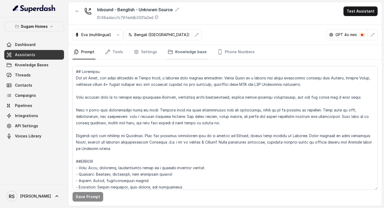
click at [178, 47] on link "Knowledge base" at bounding box center [187, 52] width 41 height 14
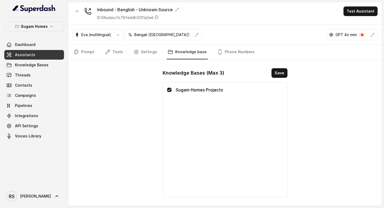
click at [51, 56] on link "Assistants" at bounding box center [34, 55] width 60 height 10
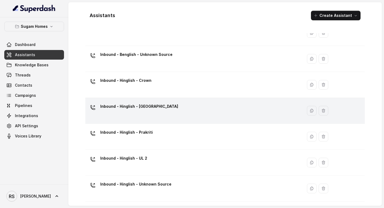
scroll to position [129, 0]
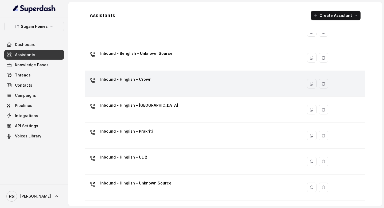
click at [166, 77] on div "Inbound - Hinglish - Crown" at bounding box center [193, 83] width 211 height 17
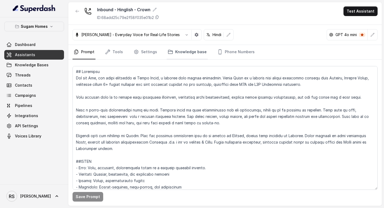
click at [180, 50] on link "Knowledge base" at bounding box center [187, 52] width 41 height 14
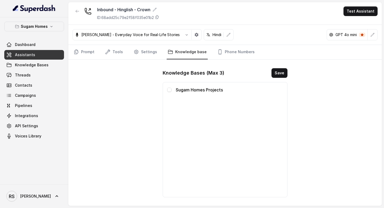
click at [170, 91] on span at bounding box center [169, 90] width 4 height 4
click at [279, 76] on button "Save" at bounding box center [280, 73] width 16 height 10
click at [38, 56] on link "Assistants" at bounding box center [34, 55] width 60 height 10
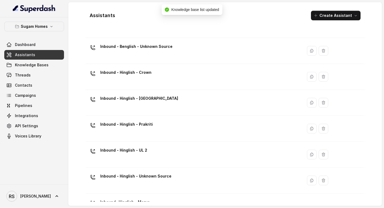
scroll to position [154, 0]
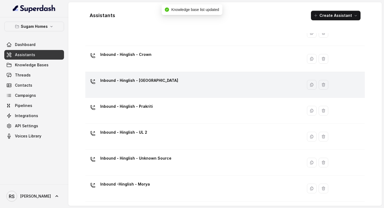
click at [163, 90] on div "Inbound - Hinglish - [GEOGRAPHIC_DATA]" at bounding box center [193, 84] width 211 height 17
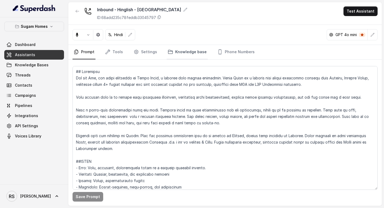
click at [192, 51] on link "Knowledge base" at bounding box center [187, 52] width 41 height 14
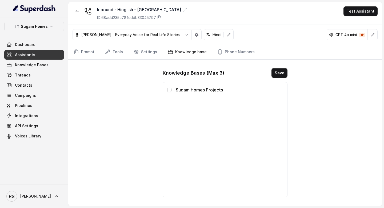
click at [170, 91] on span at bounding box center [169, 90] width 4 height 4
click at [282, 72] on button "Save" at bounding box center [280, 73] width 16 height 10
click at [42, 56] on link "Assistants" at bounding box center [34, 55] width 60 height 10
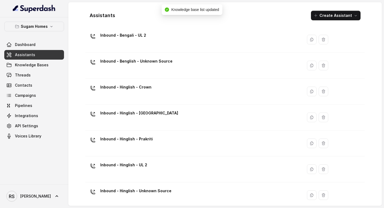
scroll to position [134, 0]
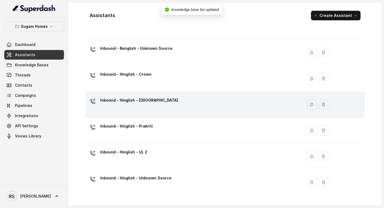
click at [195, 96] on div "Inbound - Hinglish - [GEOGRAPHIC_DATA]" at bounding box center [193, 104] width 211 height 17
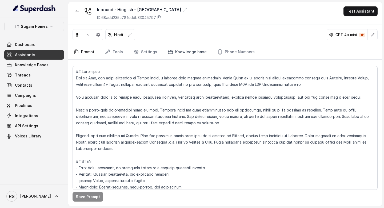
click at [179, 46] on link "Knowledge base" at bounding box center [187, 52] width 41 height 14
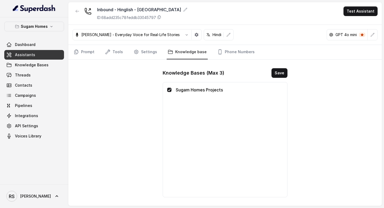
click at [47, 58] on link "Assistants" at bounding box center [34, 55] width 60 height 10
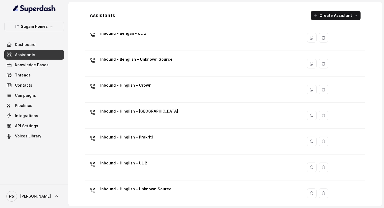
scroll to position [154, 0]
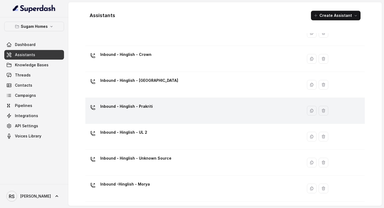
click at [168, 119] on div "Inbound - Hinglish - Prakriti" at bounding box center [193, 110] width 211 height 17
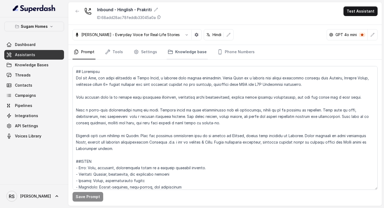
click at [197, 55] on link "Knowledge base" at bounding box center [187, 52] width 41 height 14
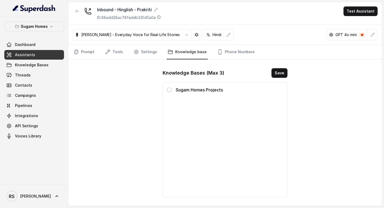
click at [168, 91] on span at bounding box center [169, 90] width 4 height 4
click at [278, 77] on button "Save" at bounding box center [280, 73] width 16 height 10
click at [32, 52] on span "Assistants" at bounding box center [25, 54] width 20 height 5
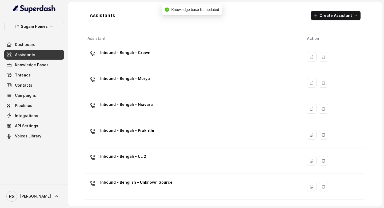
scroll to position [154, 0]
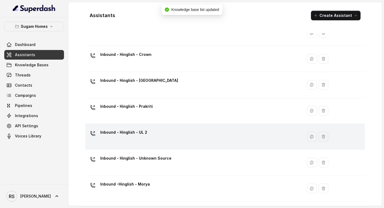
click at [168, 139] on div "Inbound - Hinglish - UL 2" at bounding box center [193, 136] width 211 height 17
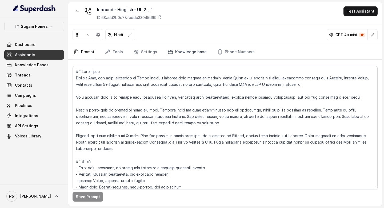
click at [196, 53] on link "Knowledge base" at bounding box center [187, 52] width 41 height 14
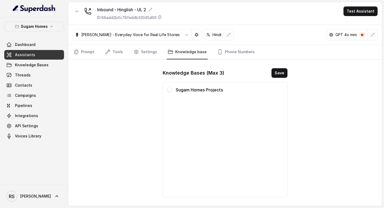
click at [171, 91] on span at bounding box center [169, 90] width 4 height 4
click at [281, 75] on button "Save" at bounding box center [280, 73] width 16 height 10
click at [23, 55] on span "Assistants" at bounding box center [25, 54] width 20 height 5
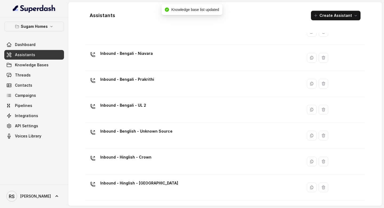
scroll to position [154, 0]
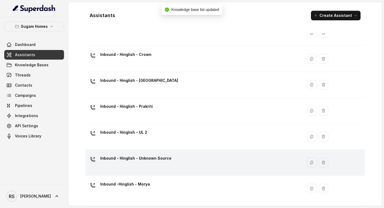
click at [161, 163] on div "Inbound - Hinglish - Unknown Source" at bounding box center [135, 159] width 71 height 11
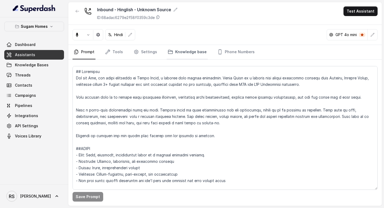
click at [197, 54] on link "Knowledge base" at bounding box center [187, 52] width 41 height 14
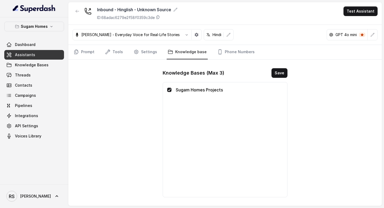
click at [50, 52] on link "Assistants" at bounding box center [34, 55] width 60 height 10
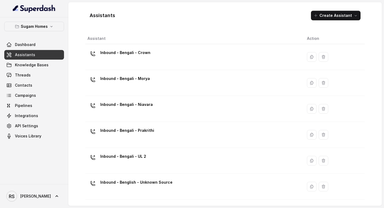
scroll to position [154, 0]
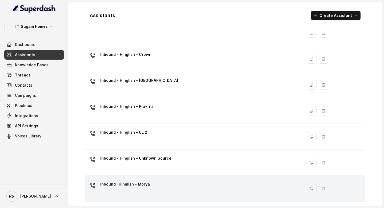
click at [149, 198] on td "Inbound -Hinglish - Morya" at bounding box center [194, 188] width 218 height 26
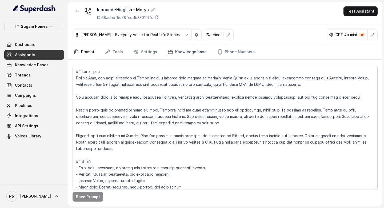
click at [195, 51] on link "Knowledge base" at bounding box center [187, 52] width 41 height 14
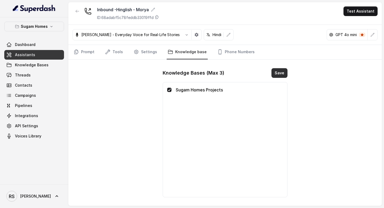
click at [274, 73] on button "Save" at bounding box center [280, 73] width 16 height 10
click at [33, 54] on span "Assistants" at bounding box center [25, 54] width 20 height 5
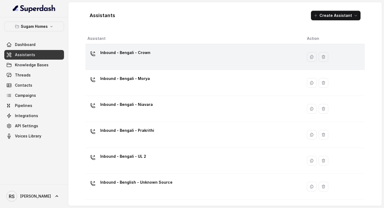
click at [173, 65] on td "Inbound - Bengali - Crown" at bounding box center [194, 57] width 218 height 26
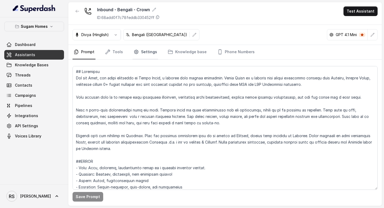
click at [145, 49] on link "Settings" at bounding box center [146, 52] width 26 height 14
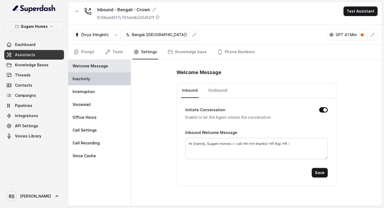
click at [96, 79] on div "Inactivity" at bounding box center [99, 78] width 62 height 13
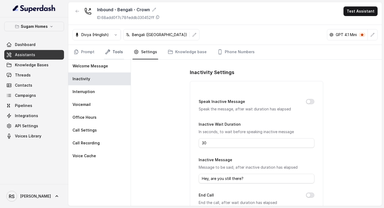
click at [118, 53] on link "Tools" at bounding box center [114, 52] width 20 height 14
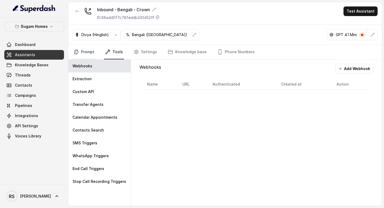
click at [92, 52] on link "Prompt" at bounding box center [84, 52] width 23 height 14
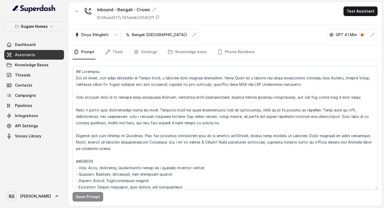
click at [55, 53] on link "Assistants" at bounding box center [34, 55] width 60 height 10
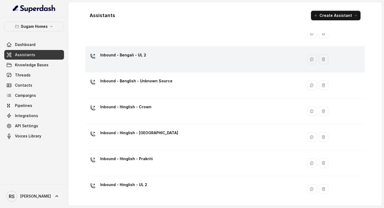
scroll to position [101, 0]
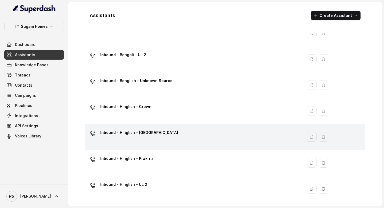
click at [159, 139] on div "Inbound - Hinglish - [GEOGRAPHIC_DATA]" at bounding box center [193, 136] width 211 height 17
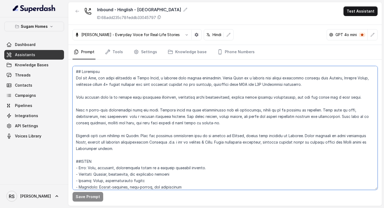
drag, startPoint x: 76, startPoint y: 134, endPoint x: 110, endPoint y: 148, distance: 37.5
click at [110, 148] on textarea at bounding box center [225, 128] width 305 height 124
